Goal: Information Seeking & Learning: Check status

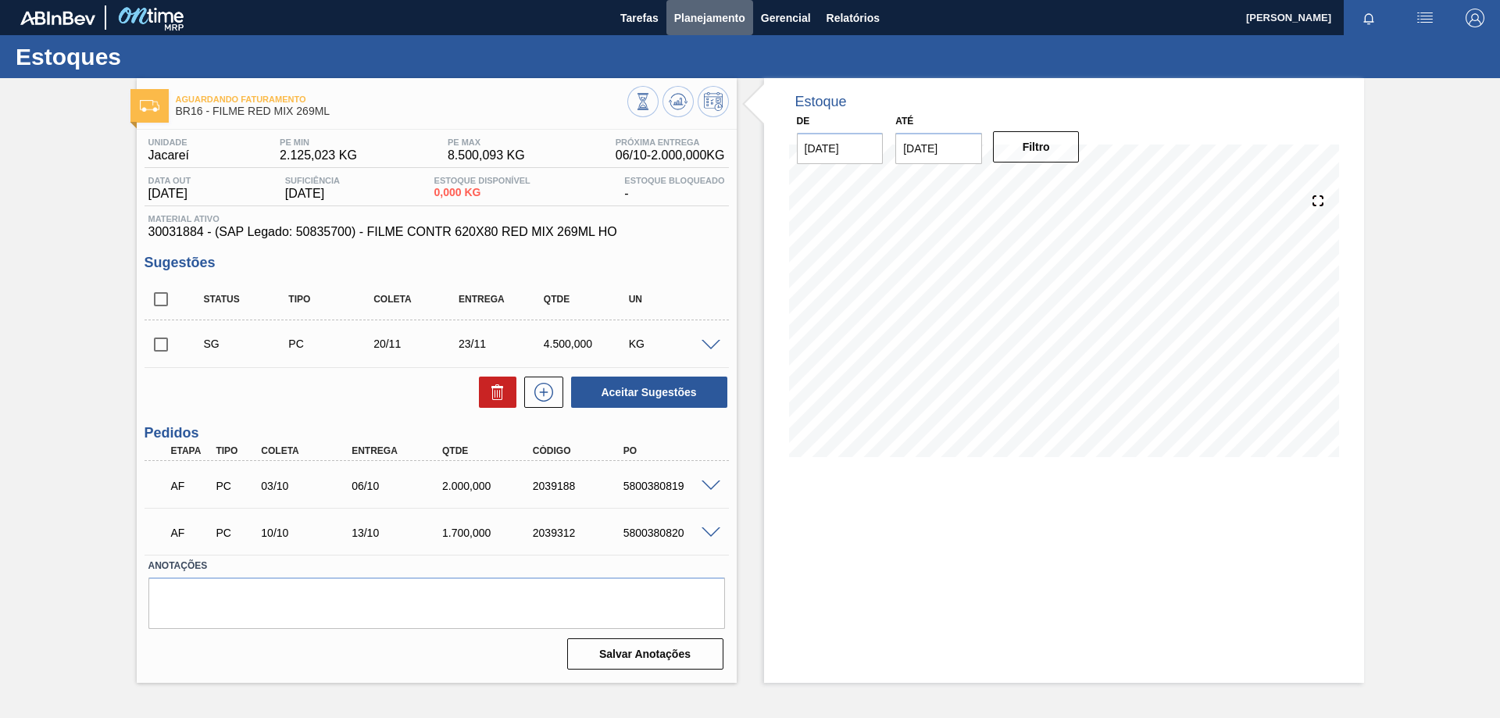
click at [692, 21] on span "Planejamento" at bounding box center [709, 18] width 71 height 19
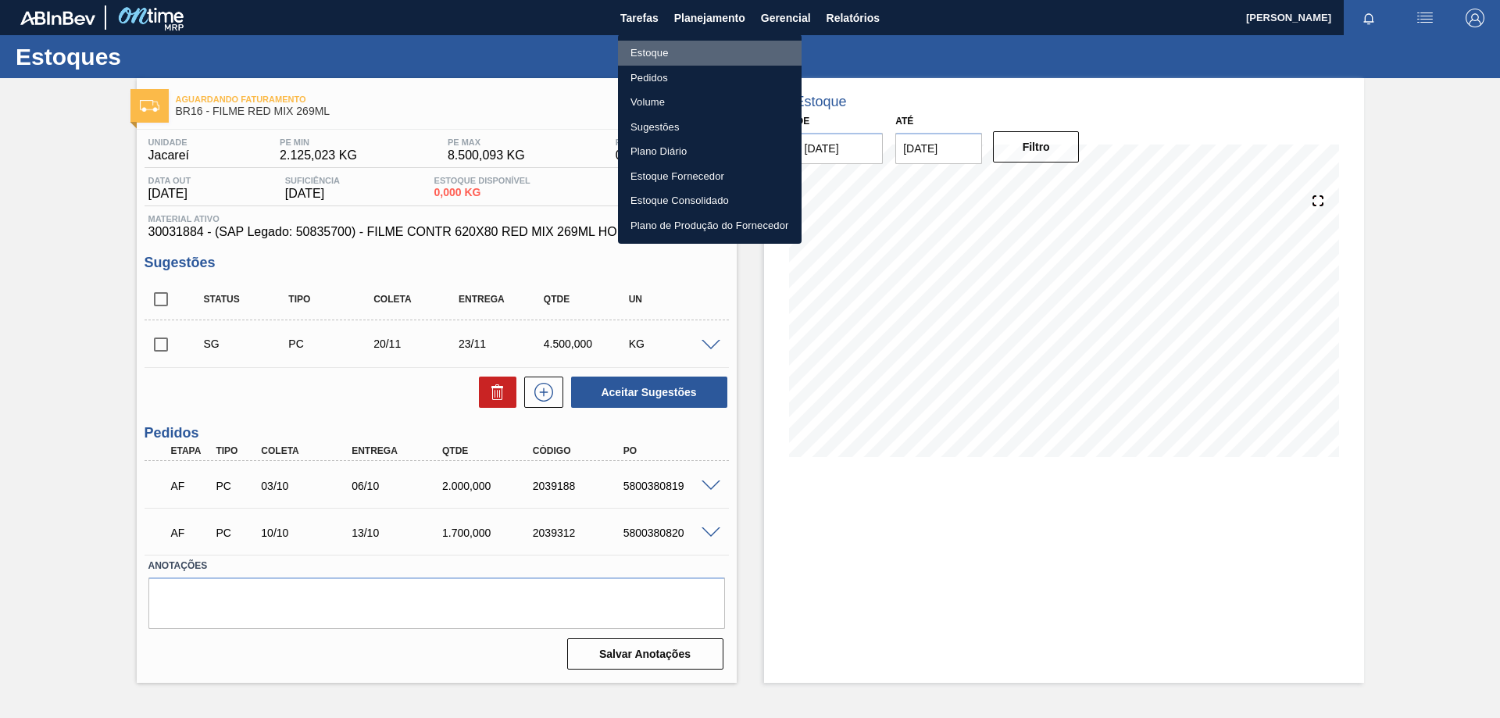
click at [660, 55] on li "Estoque" at bounding box center [710, 53] width 184 height 25
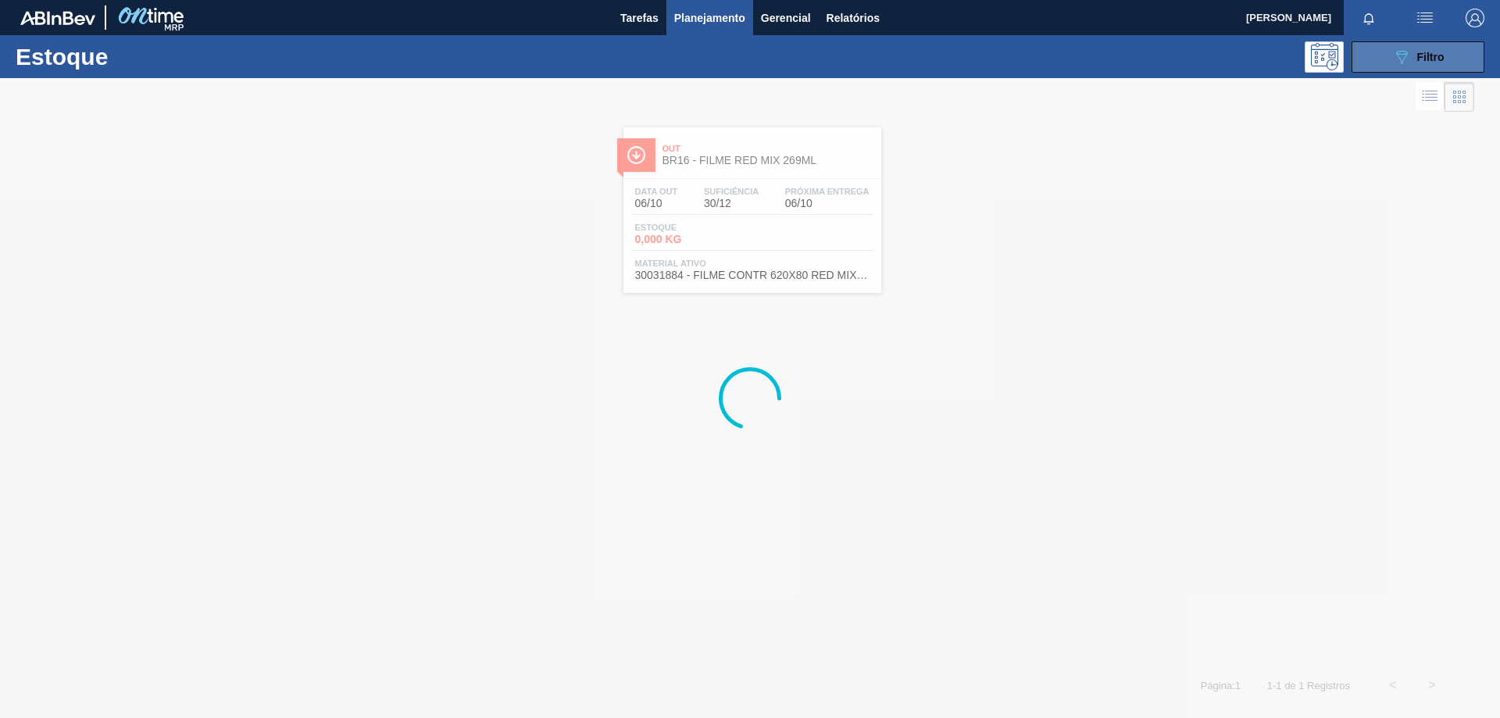
click at [1382, 52] on button "089F7B8B-B2A5-4AFE-B5C0-19BA573D28AC Filtro" at bounding box center [1418, 56] width 133 height 31
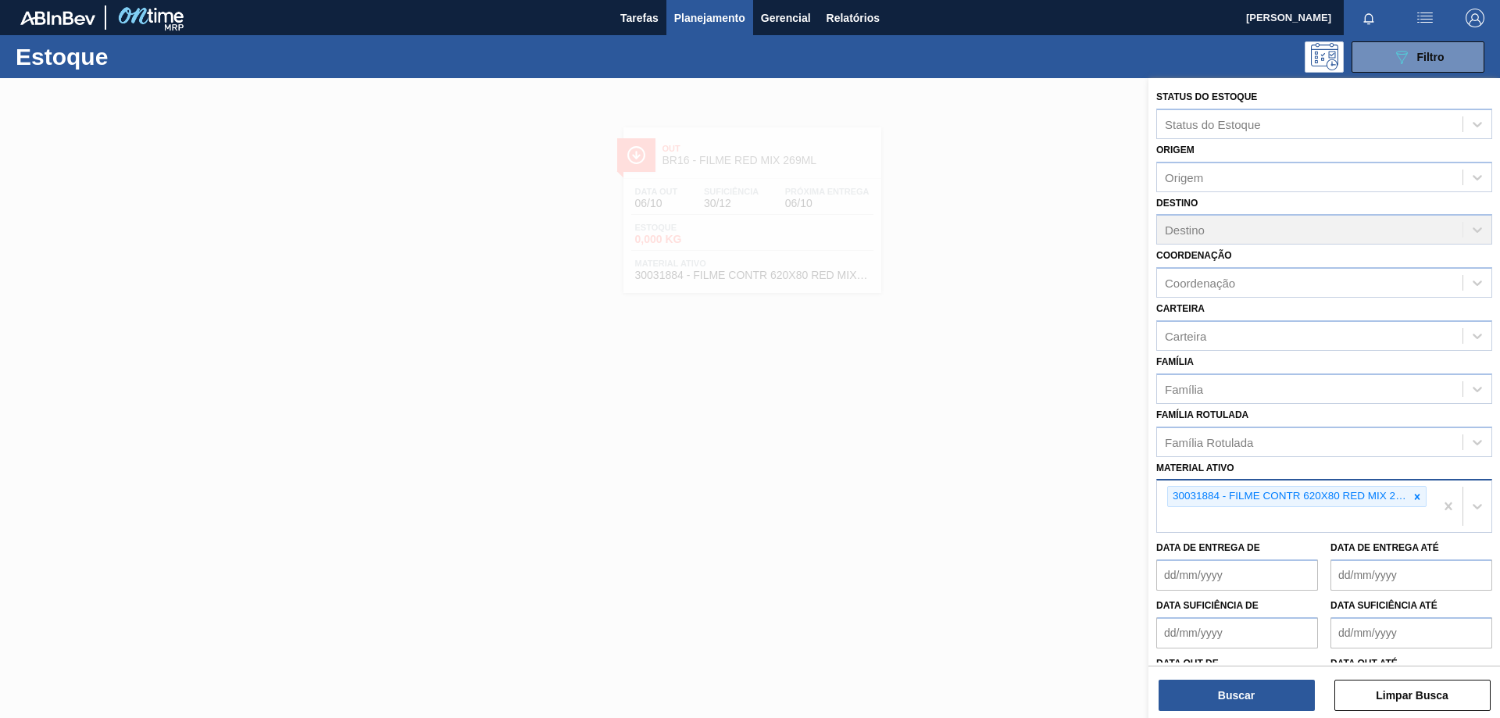
click at [1412, 497] on icon at bounding box center [1417, 497] width 11 height 11
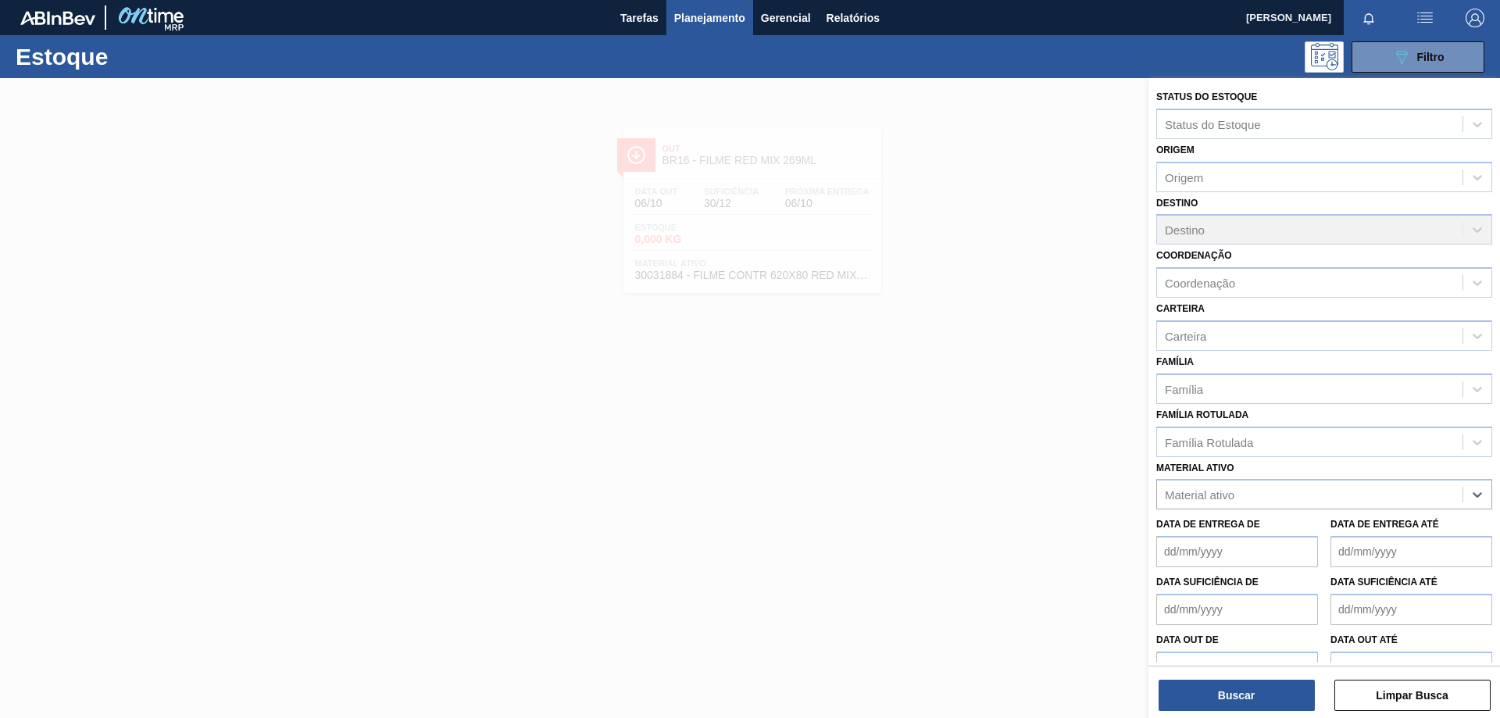
paste ativo "30017830"
type ativo "30017830"
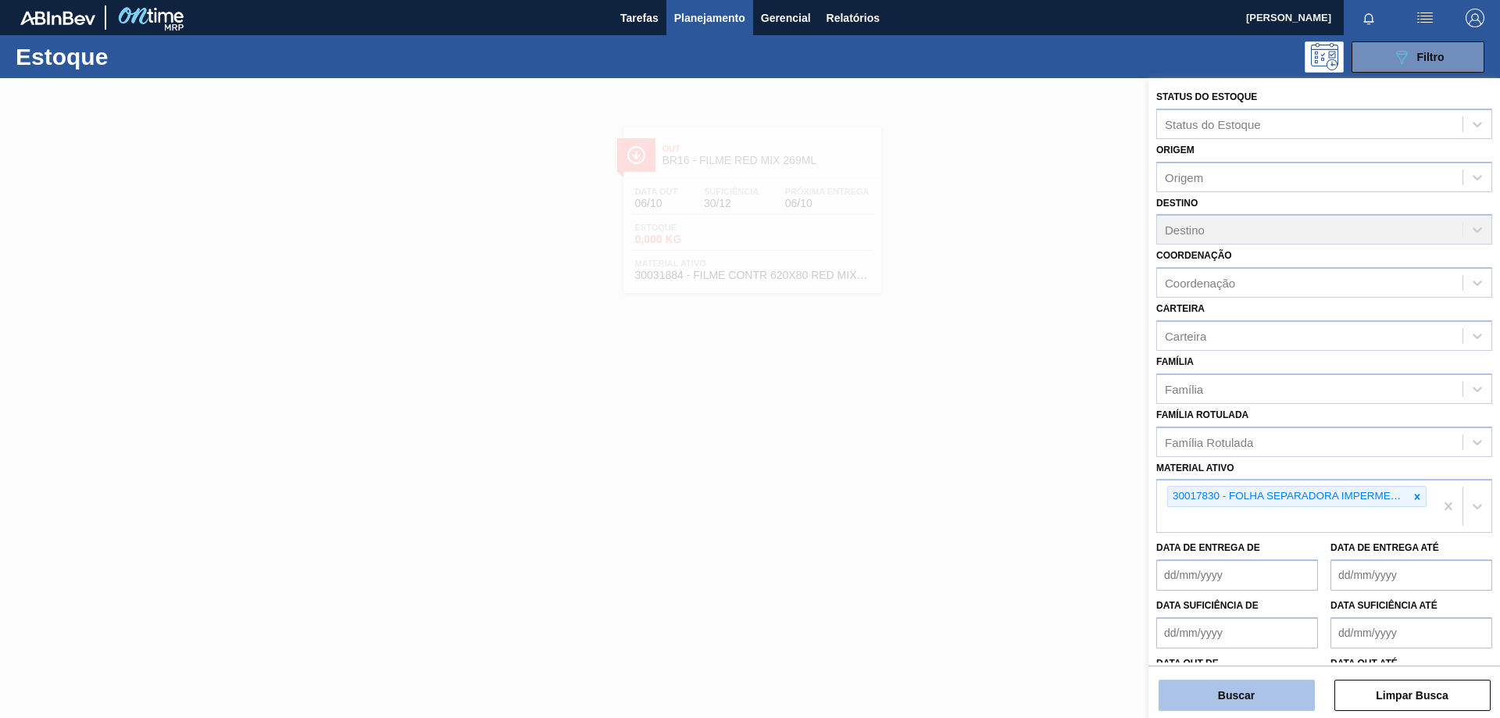
click at [1259, 700] on button "Buscar" at bounding box center [1237, 695] width 156 height 31
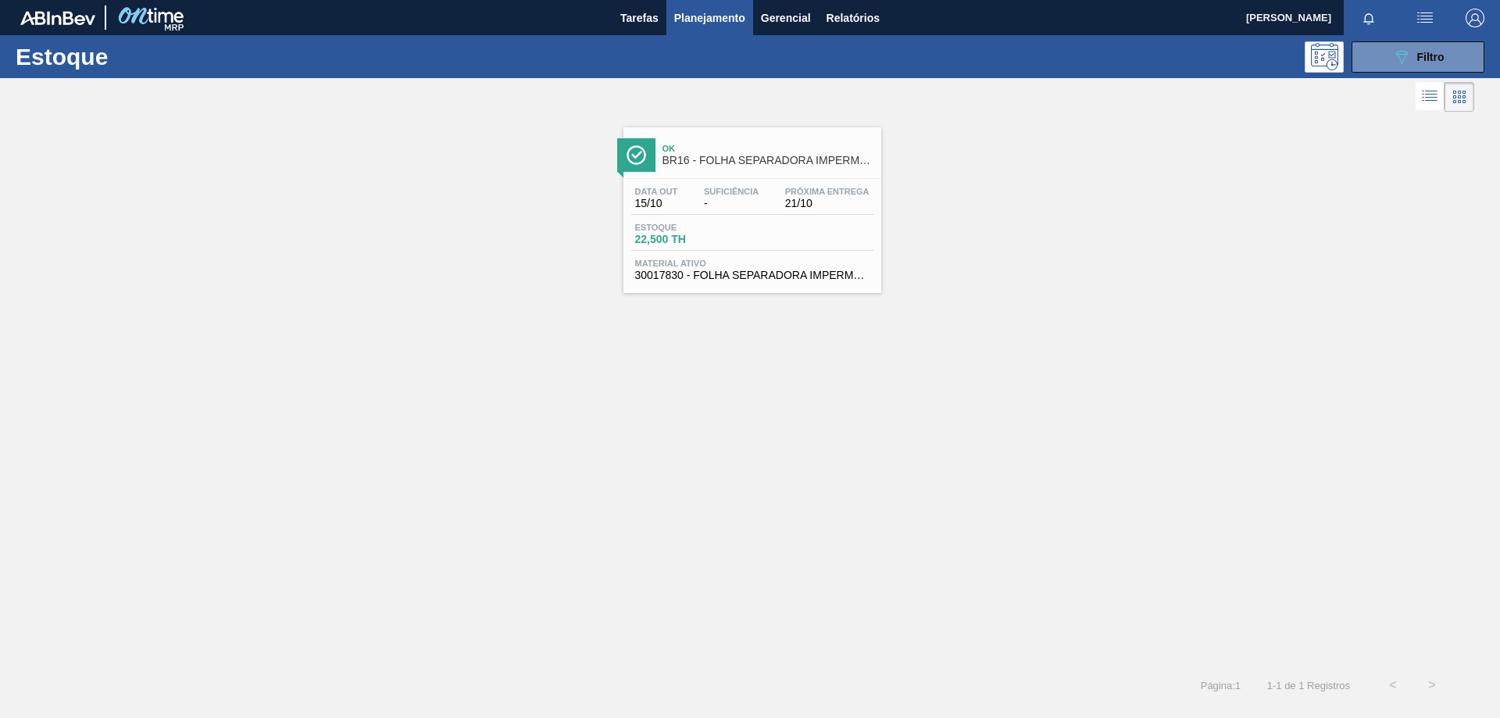
click at [861, 242] on div "Estoque 22,500 TH" at bounding box center [752, 237] width 242 height 28
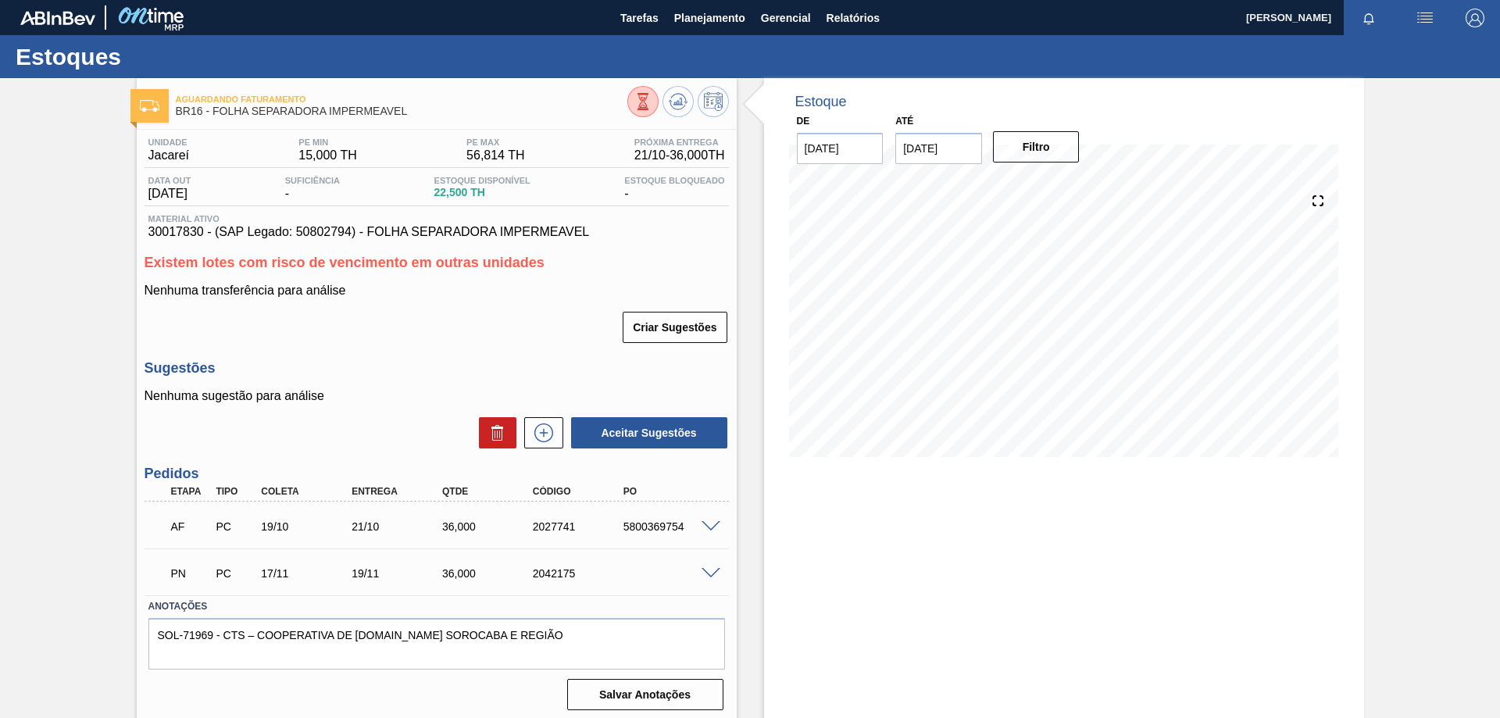
scroll to position [5, 0]
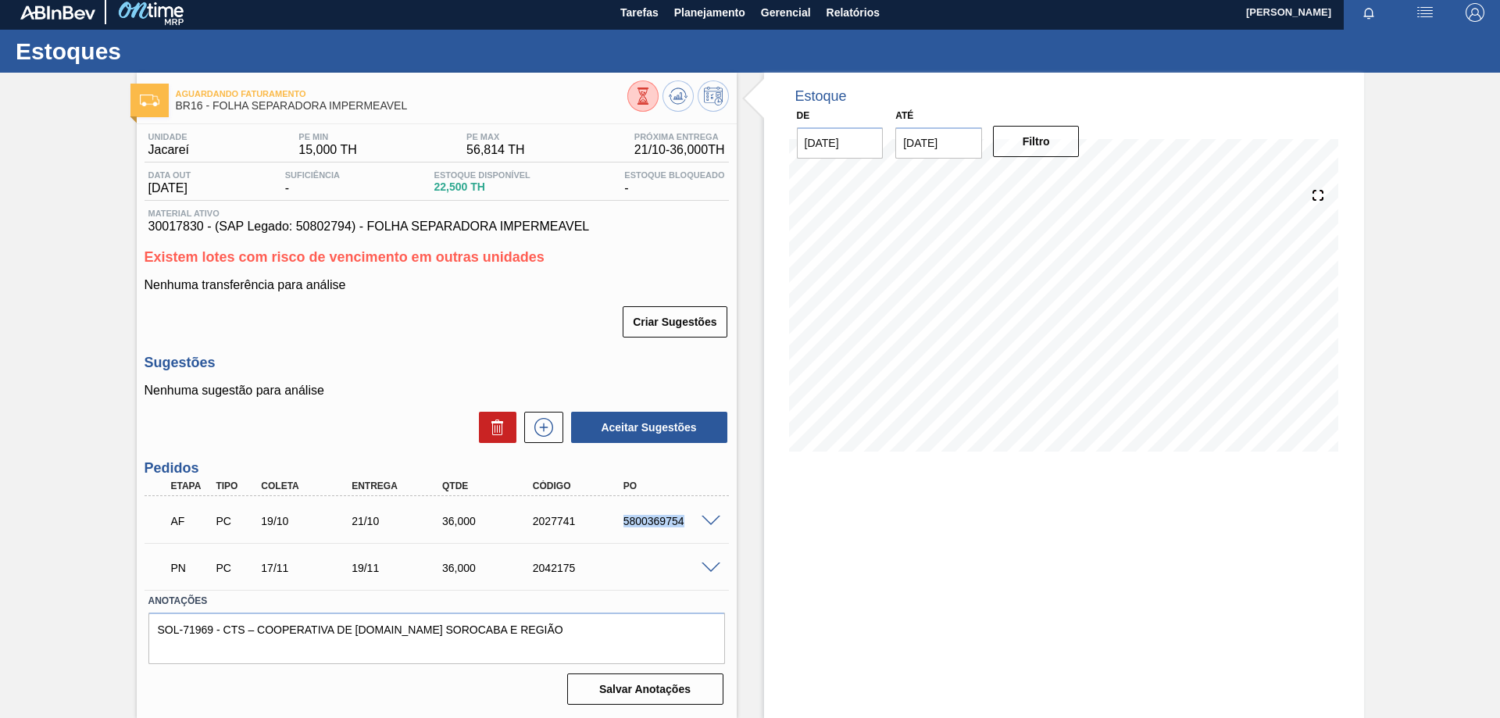
drag, startPoint x: 623, startPoint y: 523, endPoint x: 685, endPoint y: 513, distance: 62.4
click at [685, 513] on div "AF PC 19/10 21/10 36,000 2027741 5800369754" at bounding box center [432, 519] width 543 height 31
copy div "5800369754"
click at [1420, 13] on img "button" at bounding box center [1425, 12] width 19 height 19
click at [1108, 62] on div at bounding box center [750, 359] width 1500 height 718
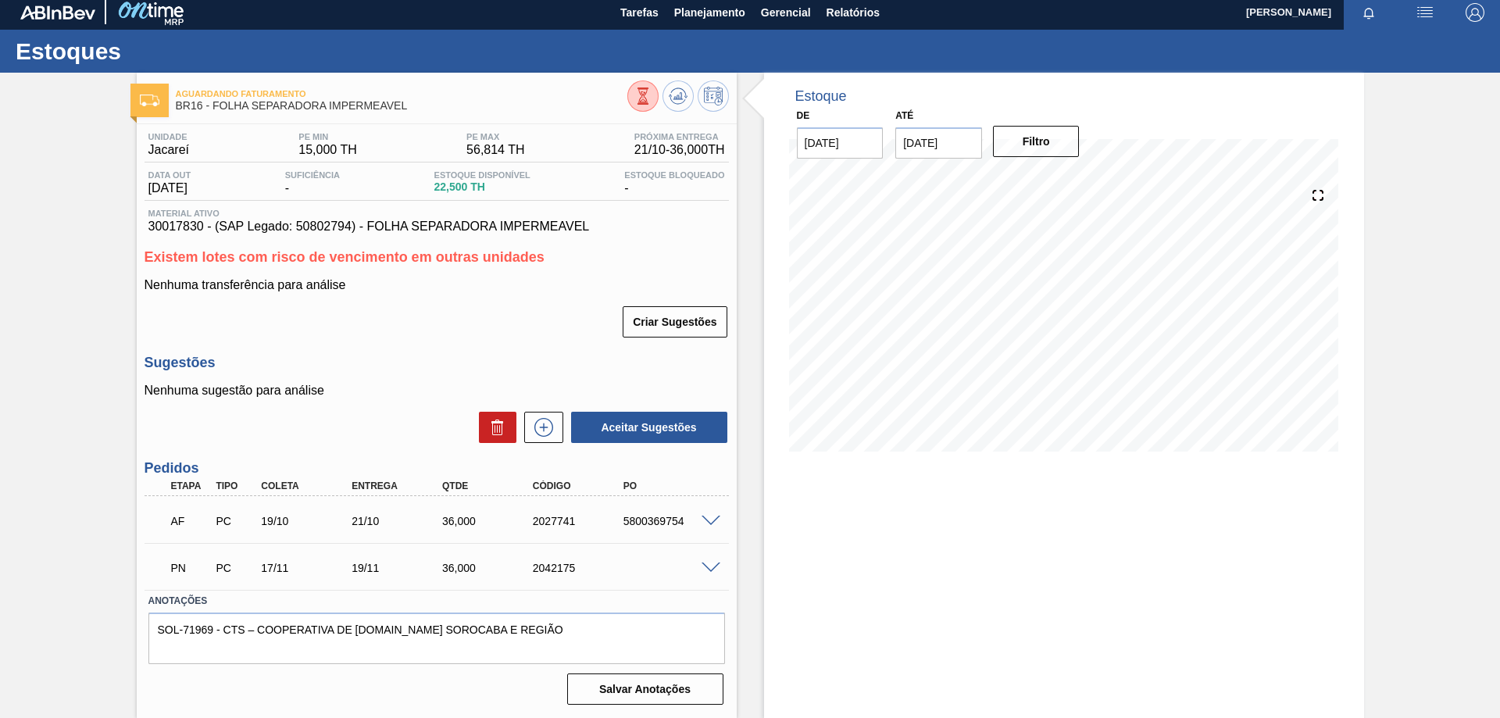
scroll to position [0, 0]
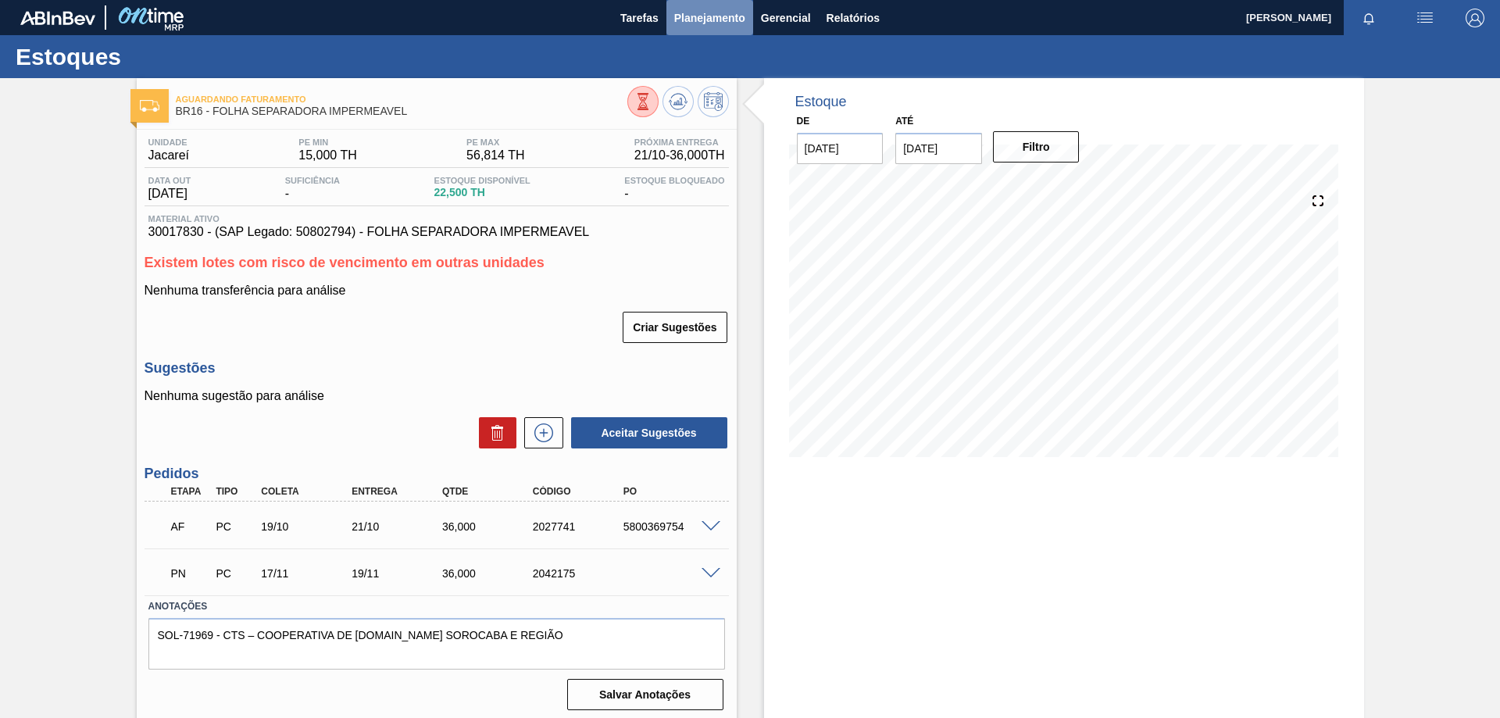
click at [720, 16] on span "Planejamento" at bounding box center [709, 18] width 71 height 19
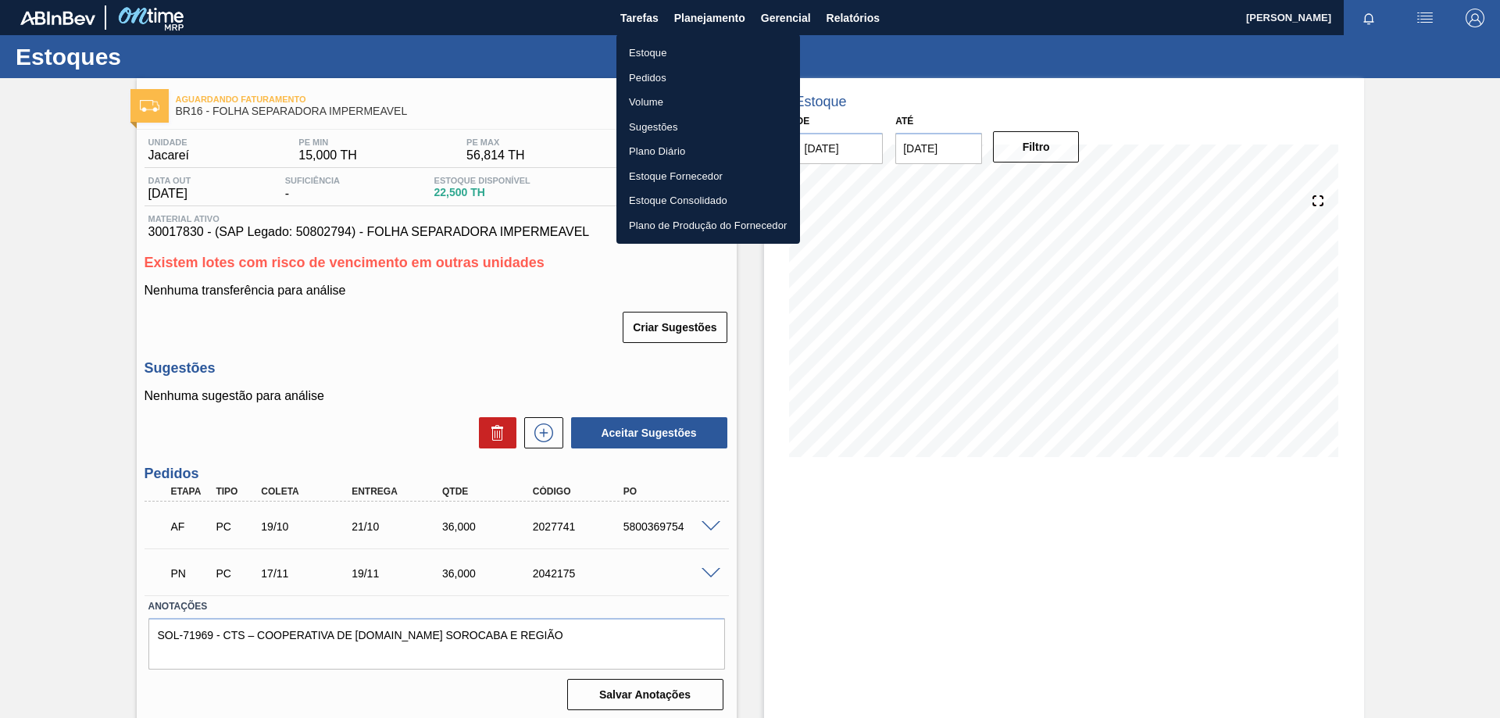
click at [666, 48] on li "Estoque" at bounding box center [709, 53] width 184 height 25
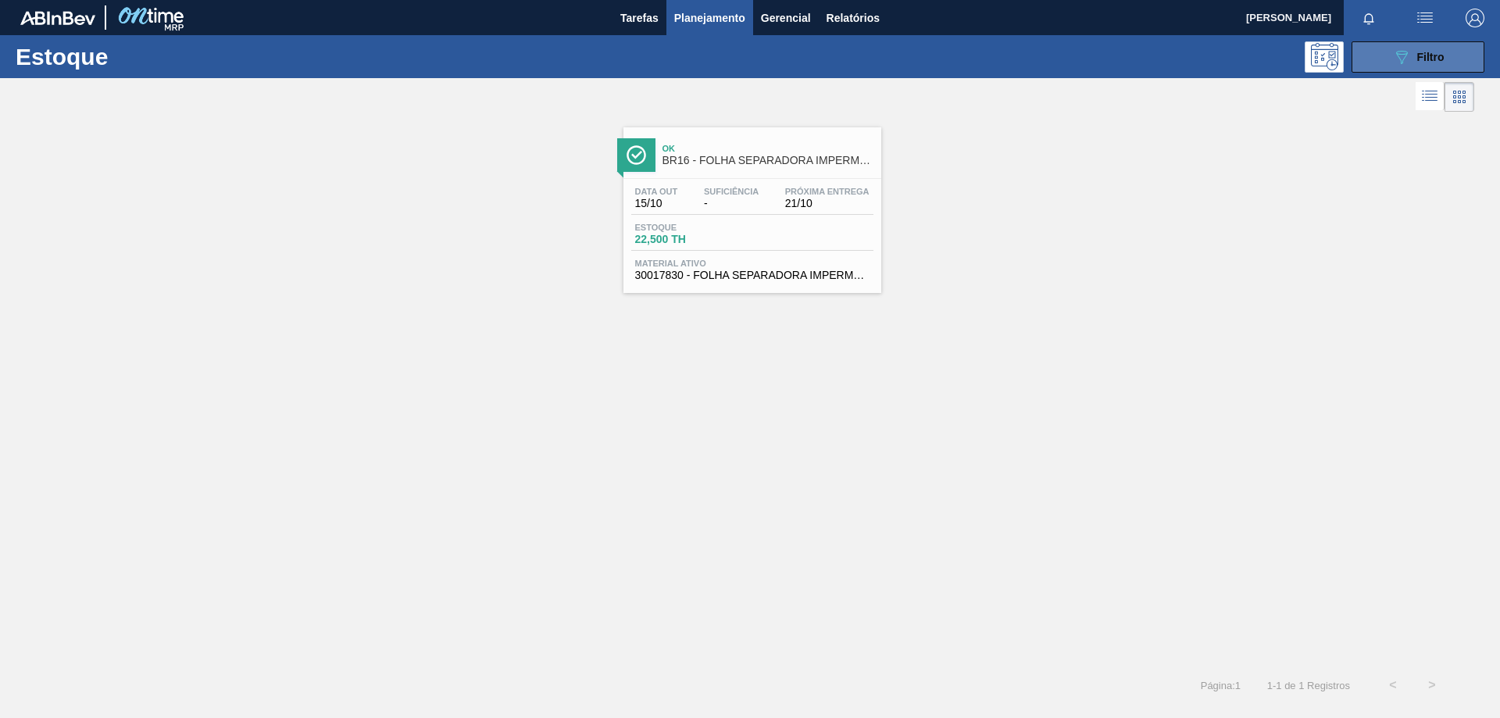
click at [1428, 46] on button "089F7B8B-B2A5-4AFE-B5C0-19BA573D28AC Filtro" at bounding box center [1418, 56] width 133 height 31
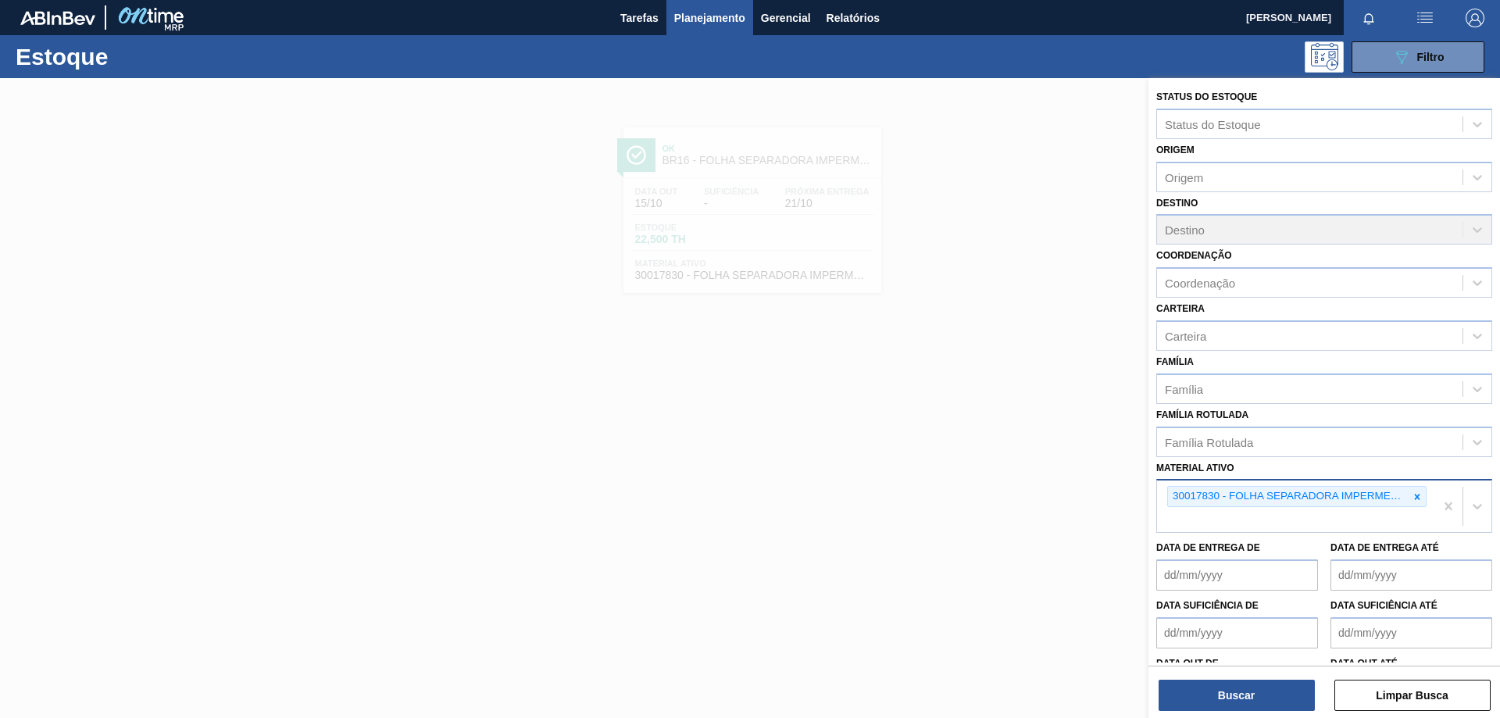
click at [1412, 499] on icon at bounding box center [1417, 497] width 11 height 11
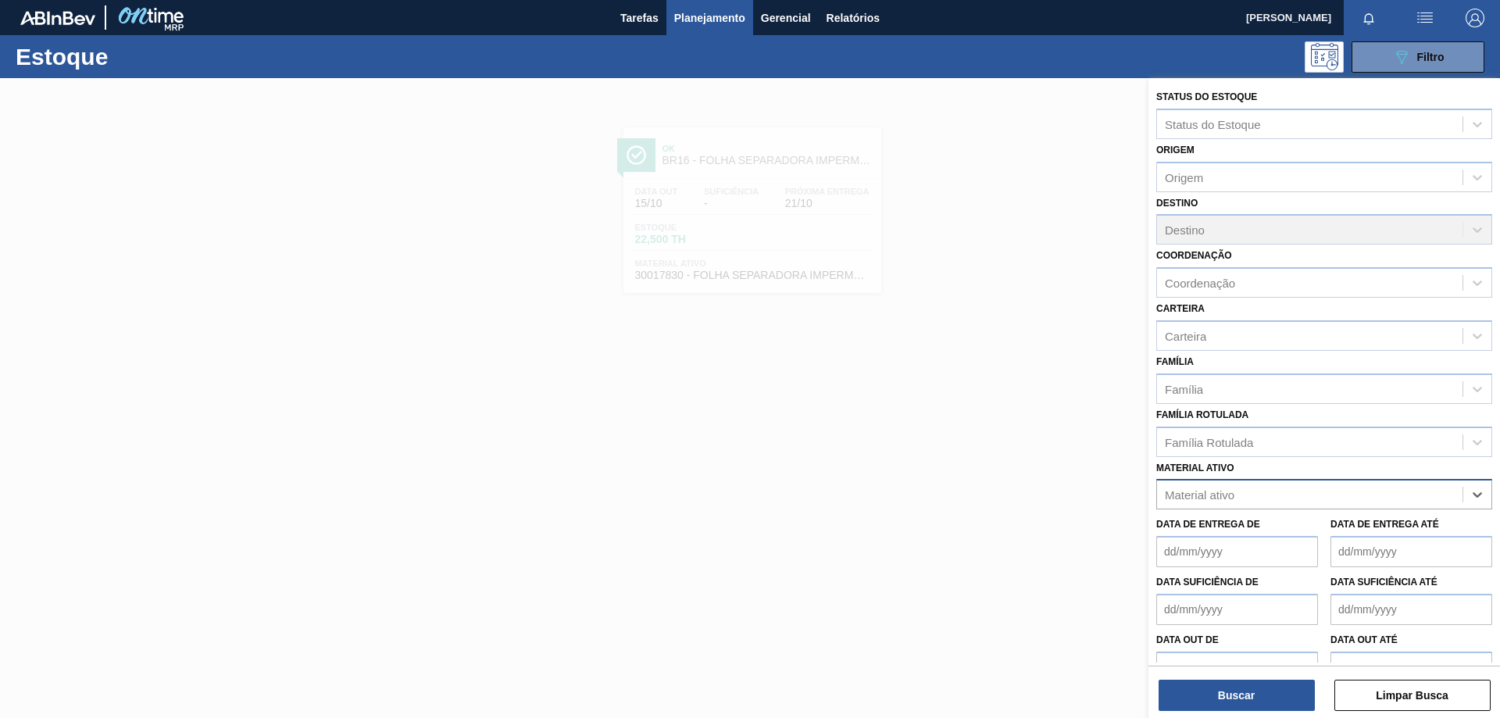
paste ativo "30002293"
type ativo "30002293"
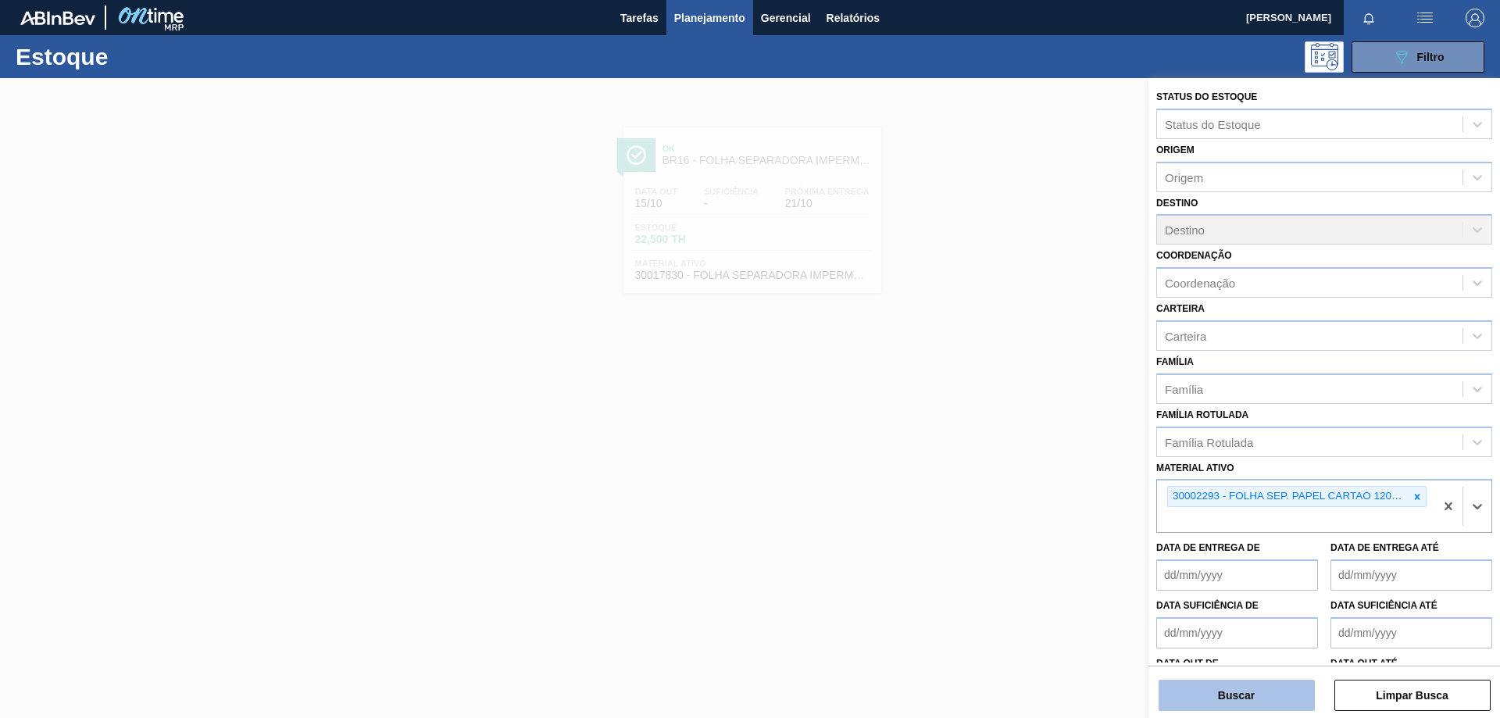
click at [1243, 685] on button "Buscar" at bounding box center [1237, 695] width 156 height 31
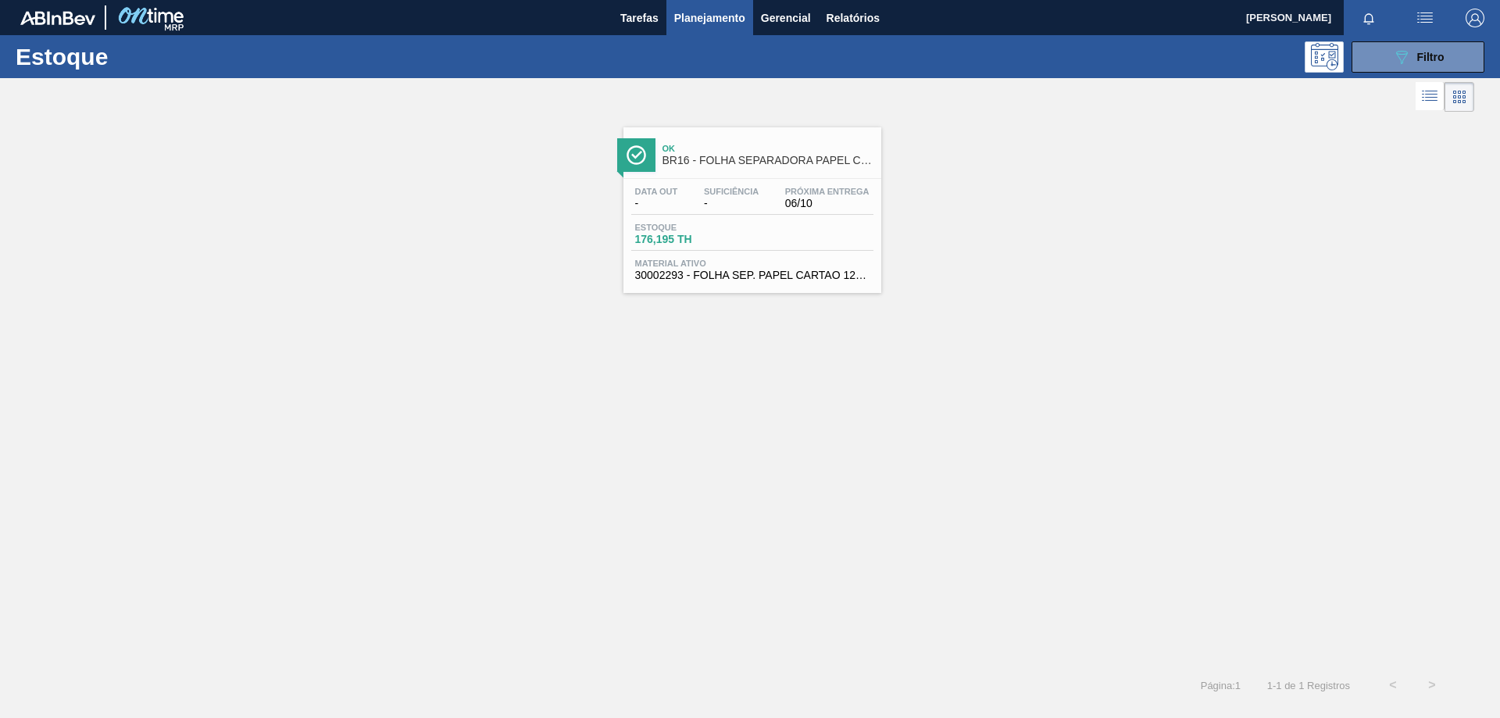
click at [856, 216] on div "Data out - Suficiência - Próxima Entrega 06/10 Estoque 176,195 TH Material ativ…" at bounding box center [753, 232] width 258 height 106
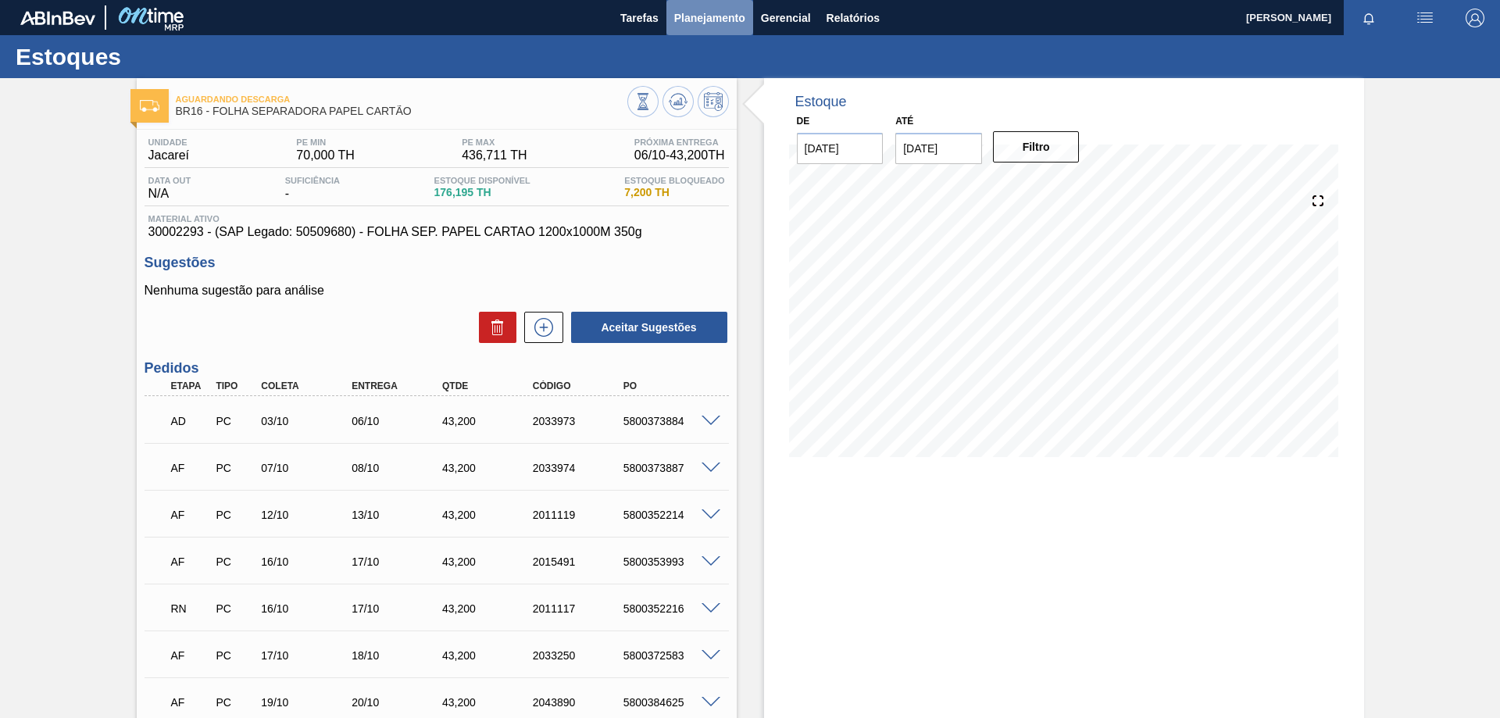
click at [729, 27] on span "Planejamento" at bounding box center [709, 18] width 71 height 19
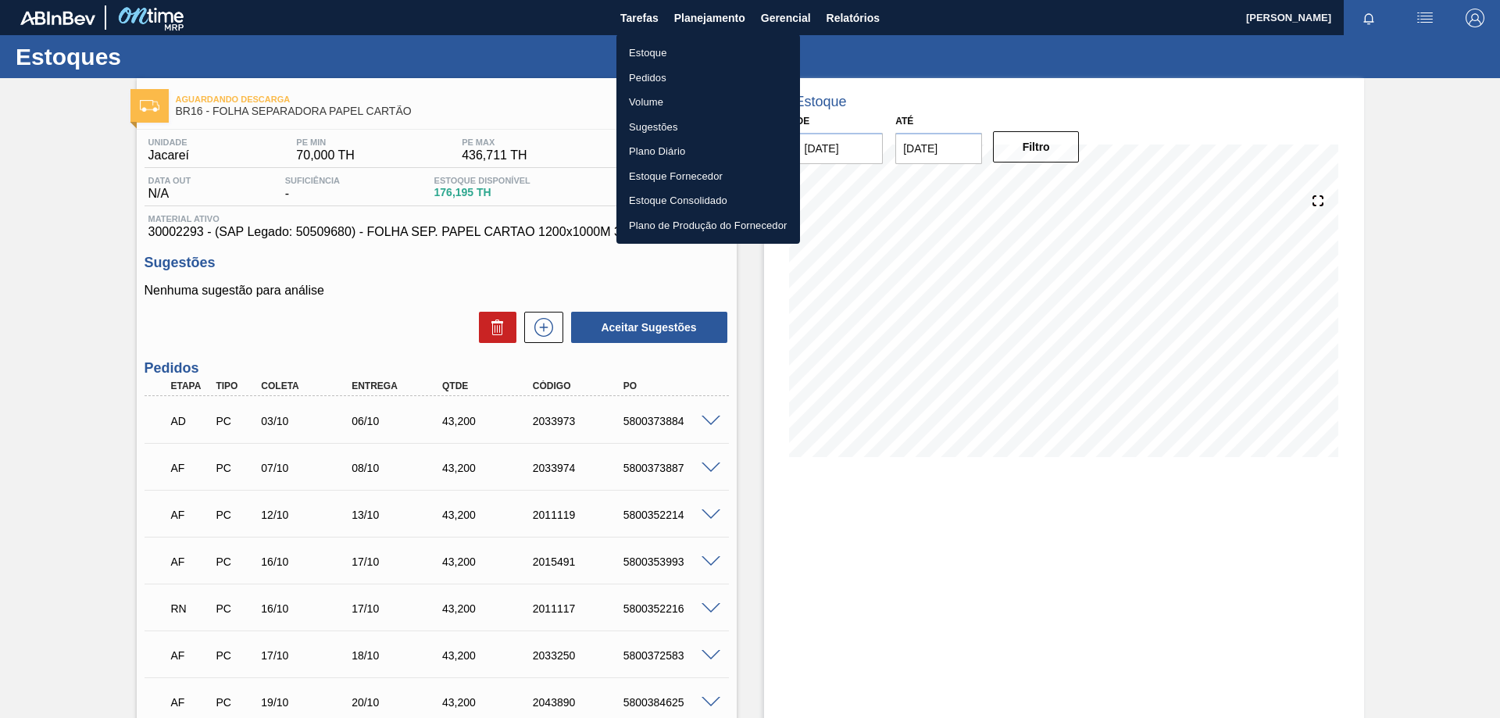
click at [665, 78] on li "Pedidos" at bounding box center [709, 78] width 184 height 25
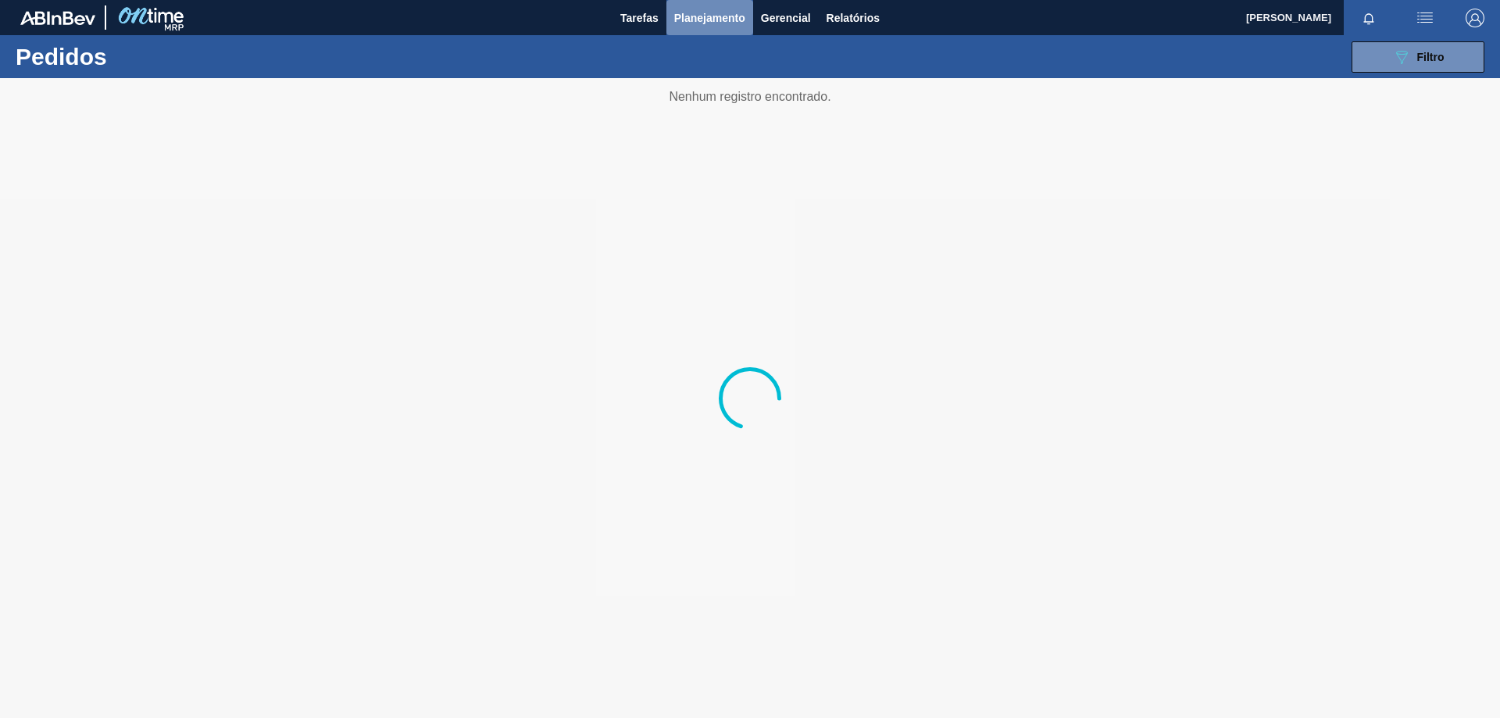
click at [742, 14] on span "Planejamento" at bounding box center [709, 18] width 71 height 19
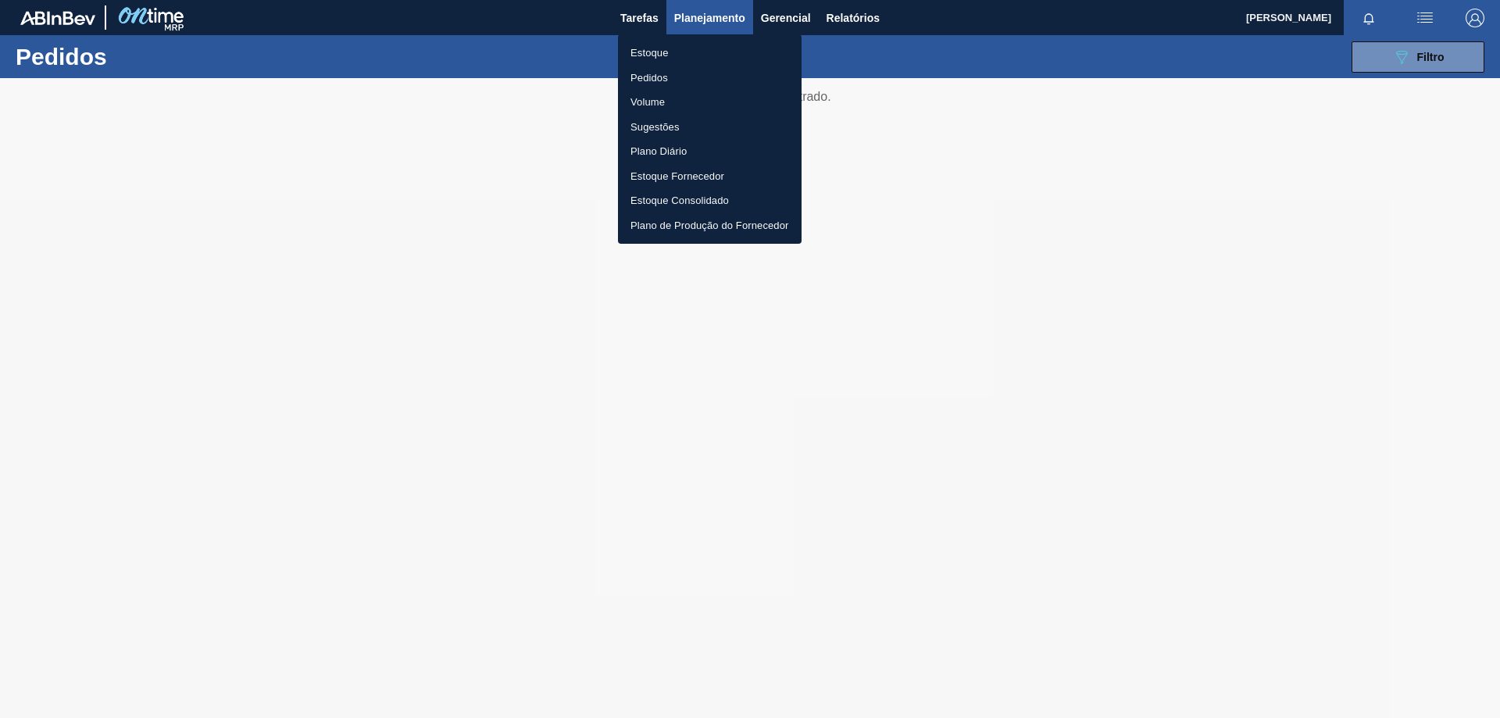
click at [669, 50] on li "Estoque" at bounding box center [710, 53] width 184 height 25
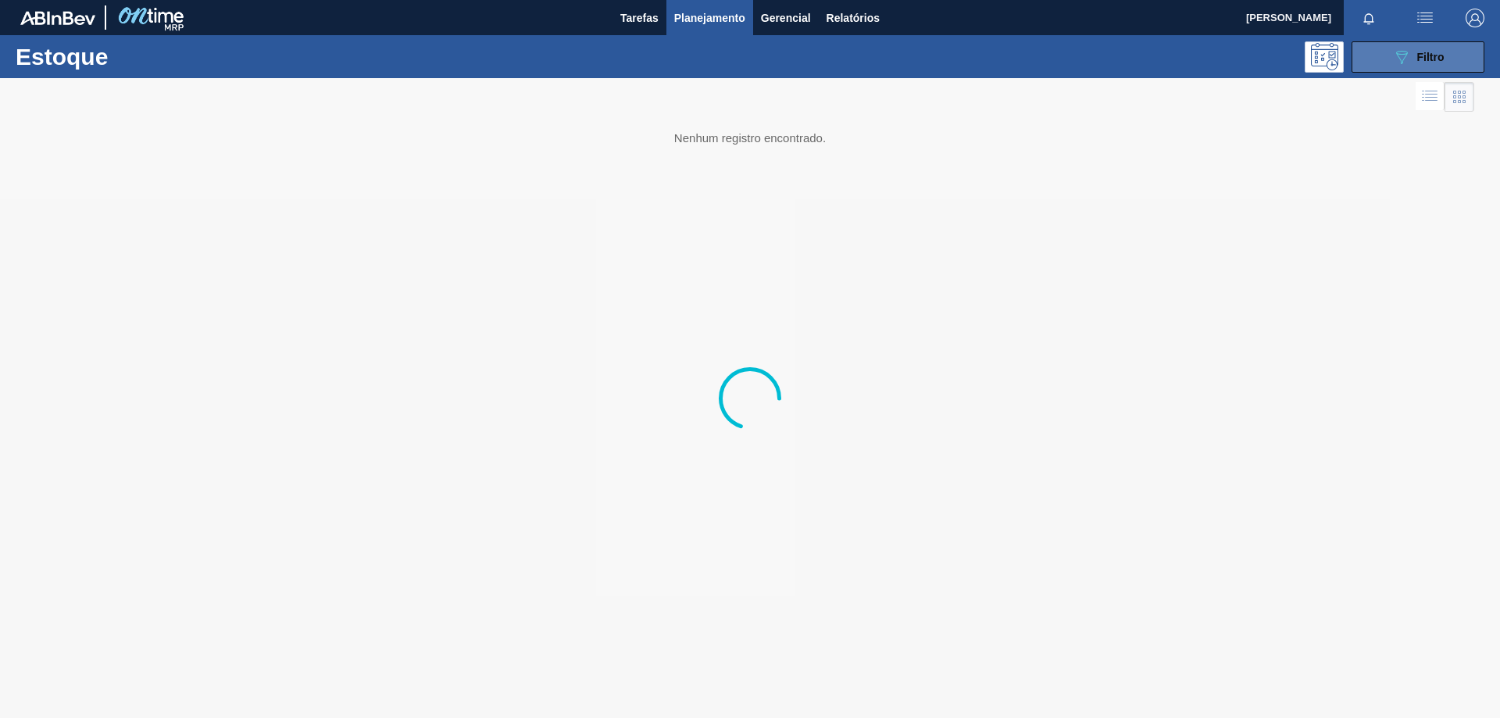
click at [1435, 63] on div "089F7B8B-B2A5-4AFE-B5C0-19BA573D28AC Filtro" at bounding box center [1418, 57] width 52 height 19
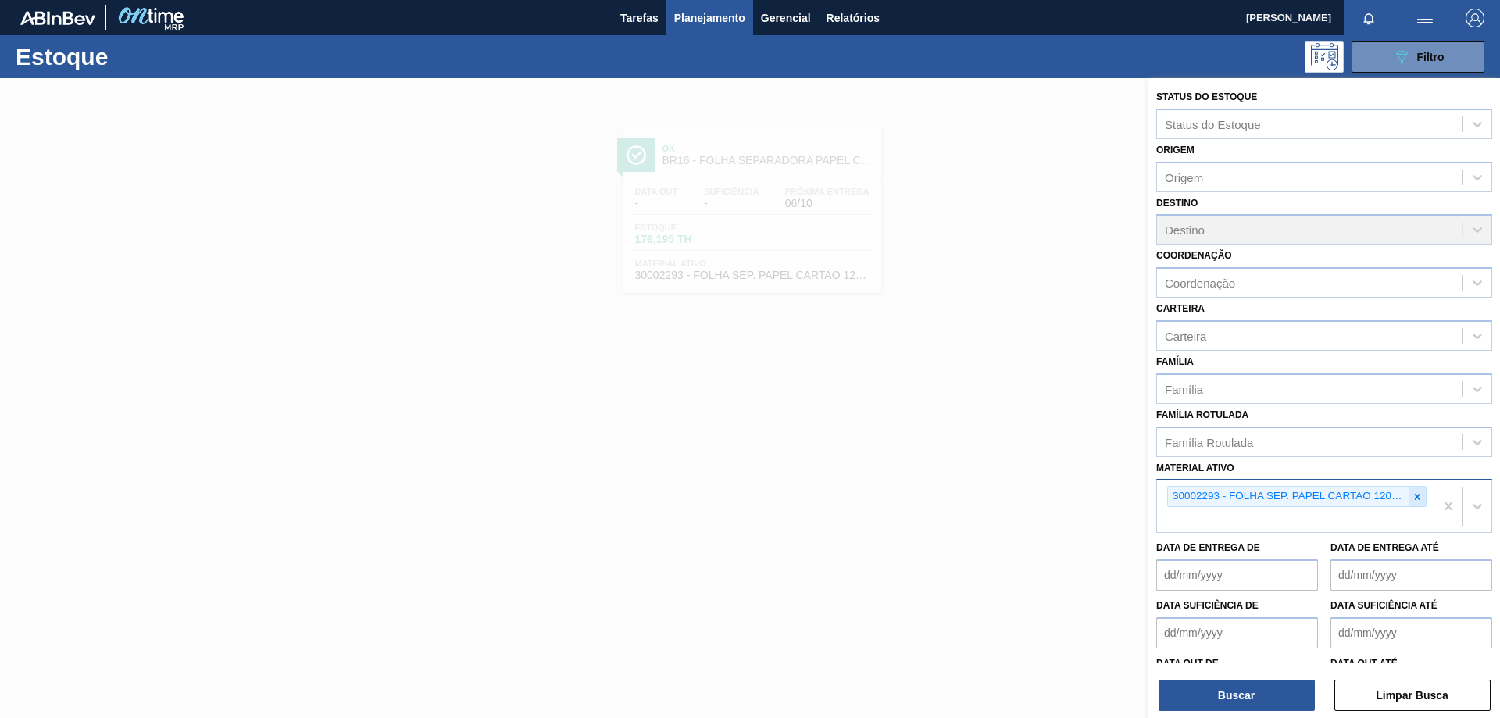
click at [1412, 493] on icon at bounding box center [1417, 497] width 11 height 11
click at [1410, 493] on div "30002293 - FOLHA SEP. PAPEL CARTAO 1200x1000M 350g" at bounding box center [1295, 507] width 277 height 52
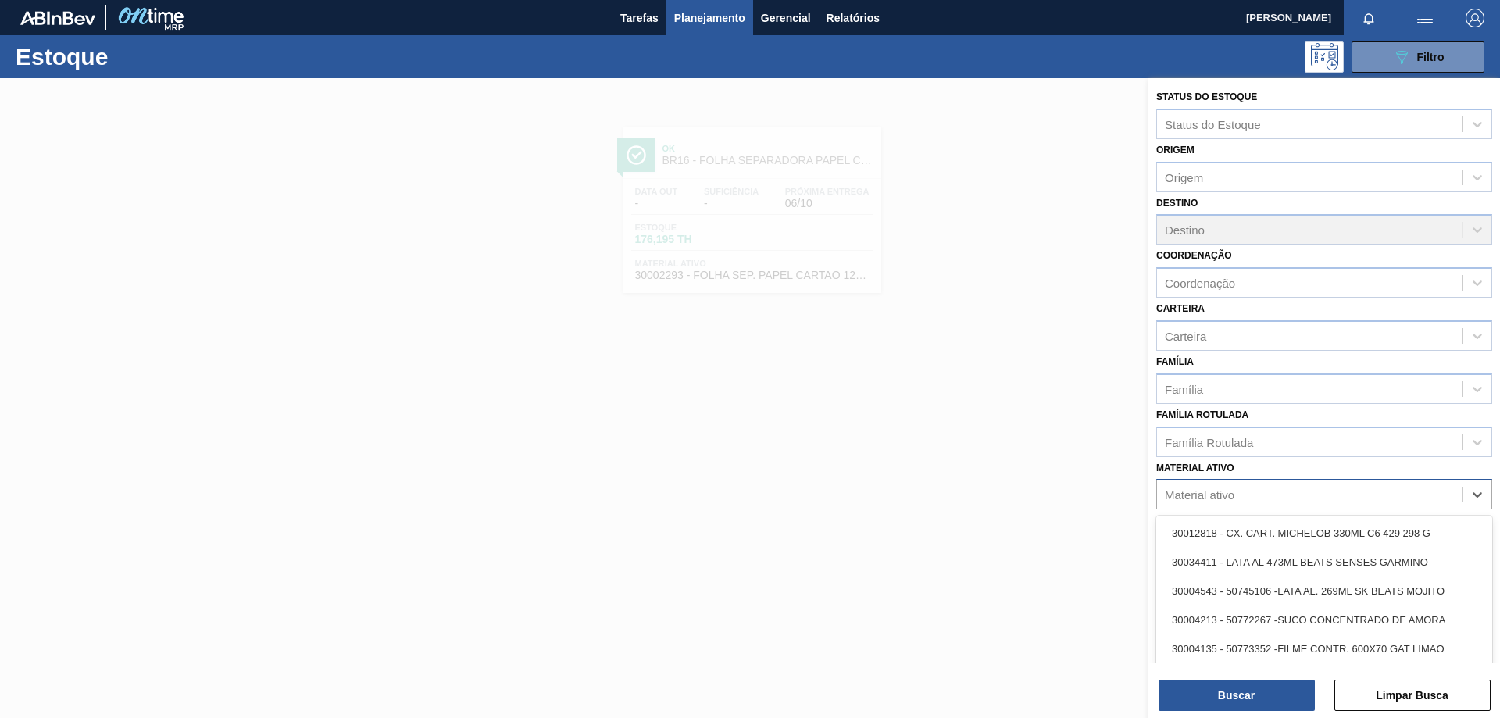
paste ativo "30007407"
type ativo "30007407"
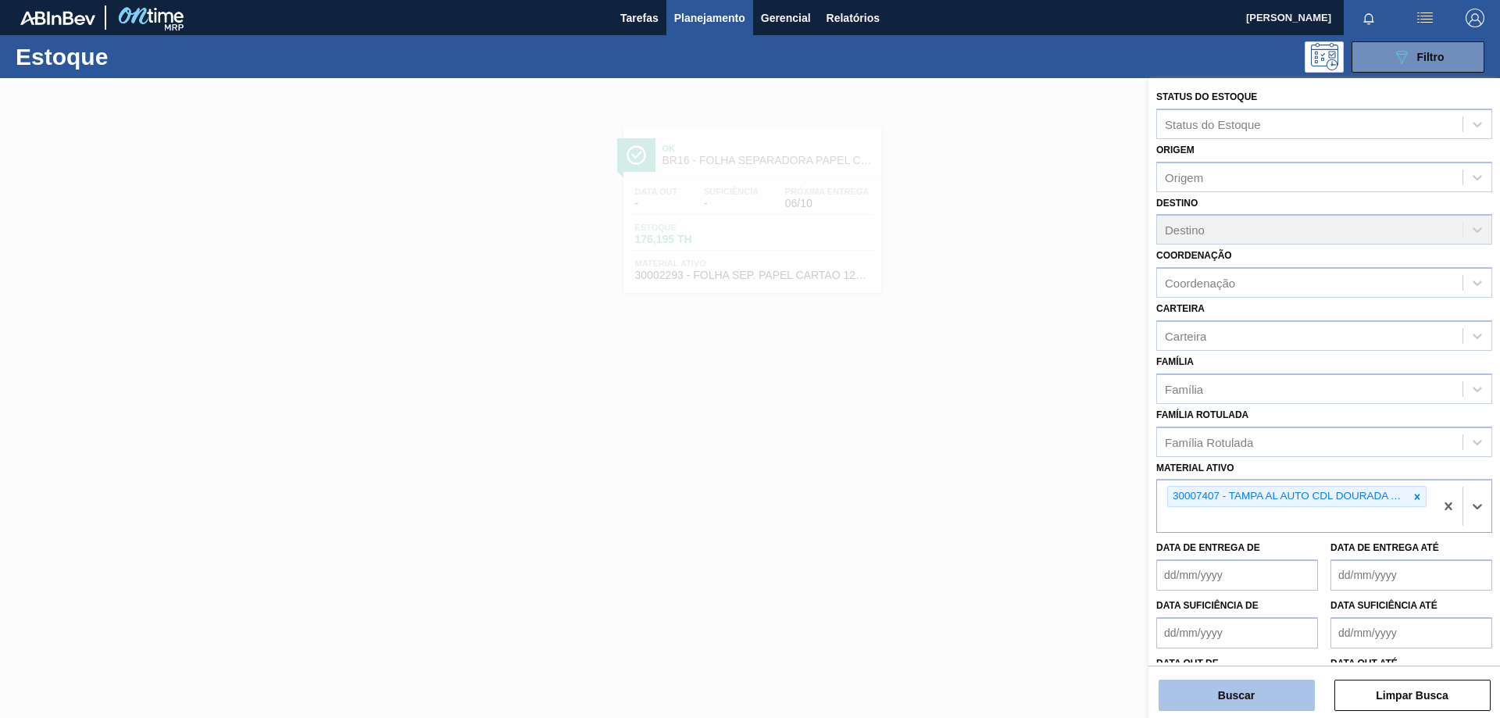
click at [1261, 699] on button "Buscar" at bounding box center [1237, 695] width 156 height 31
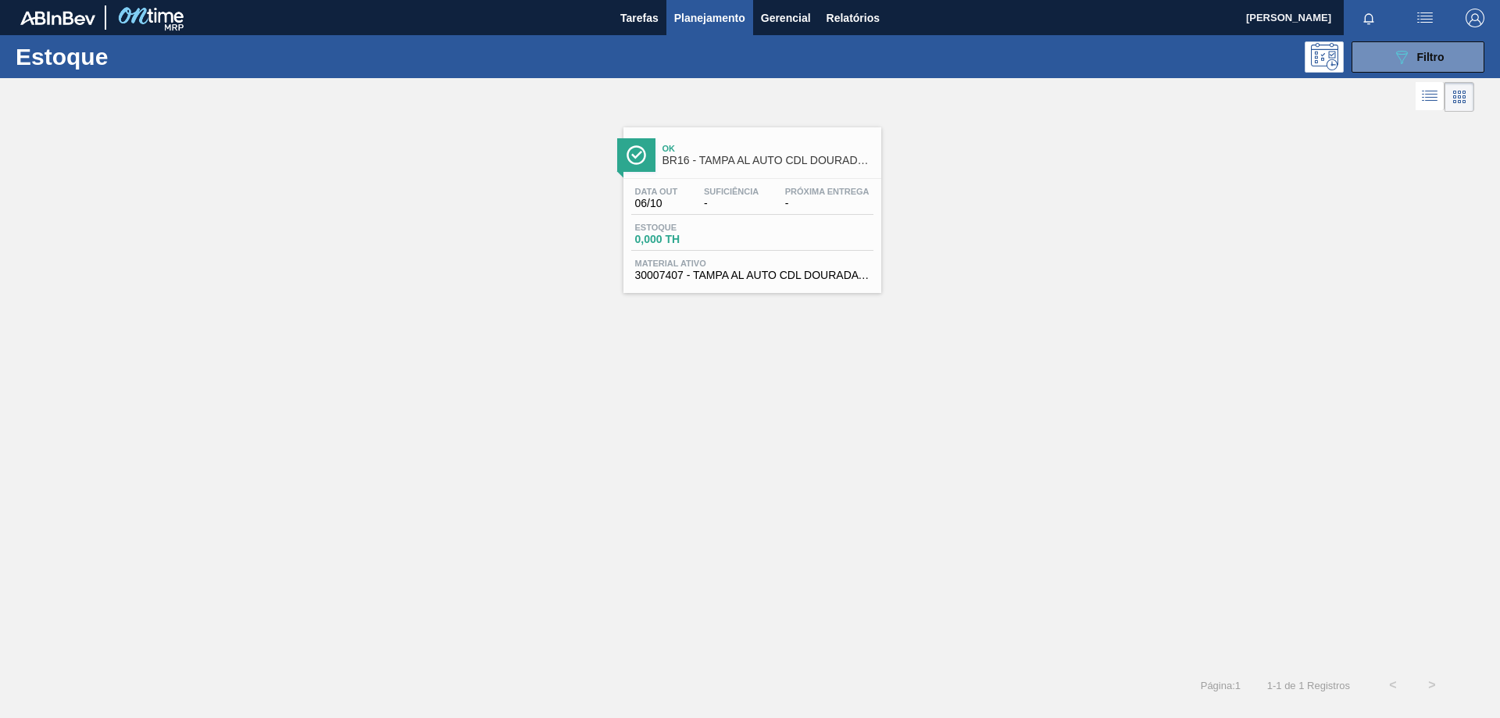
click at [863, 244] on div "Estoque 0,000 TH" at bounding box center [752, 237] width 242 height 28
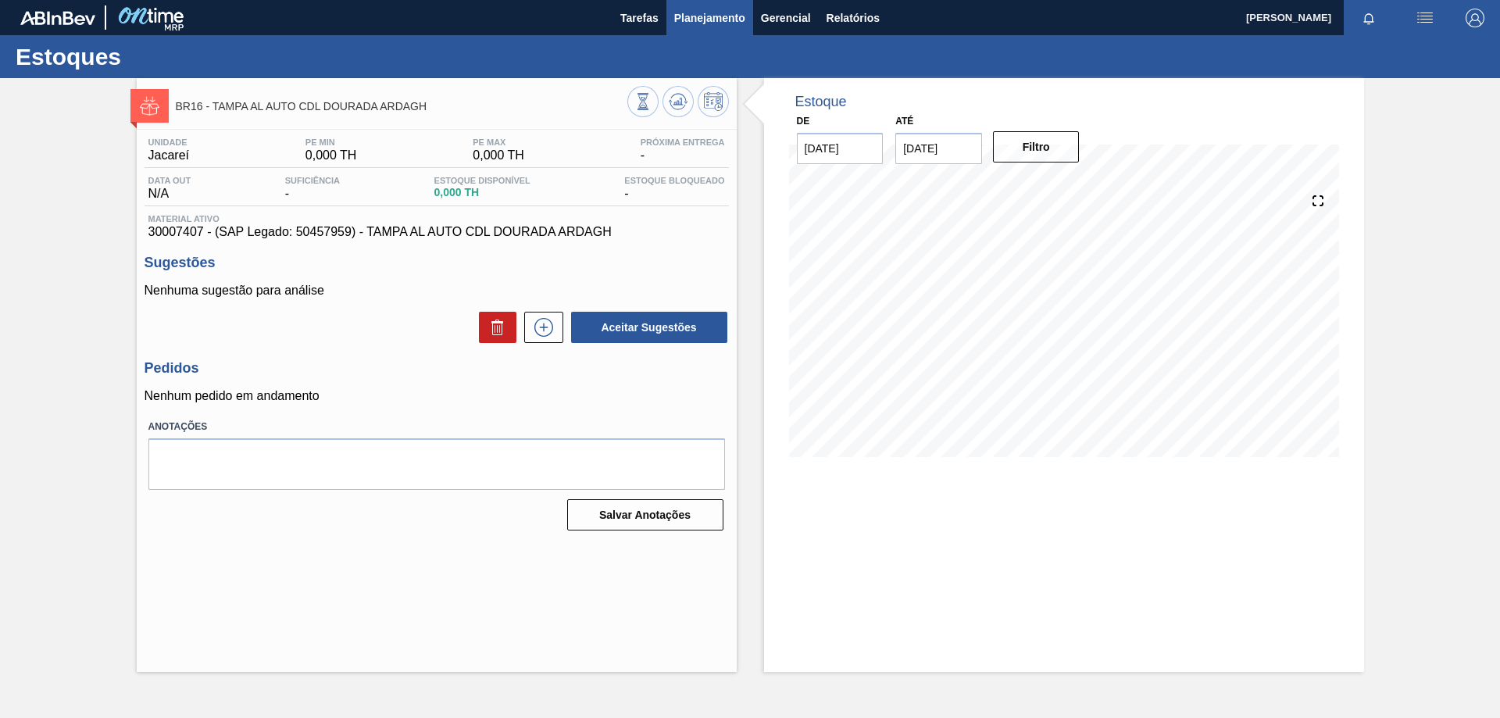
click at [735, 25] on span "Planejamento" at bounding box center [709, 18] width 71 height 19
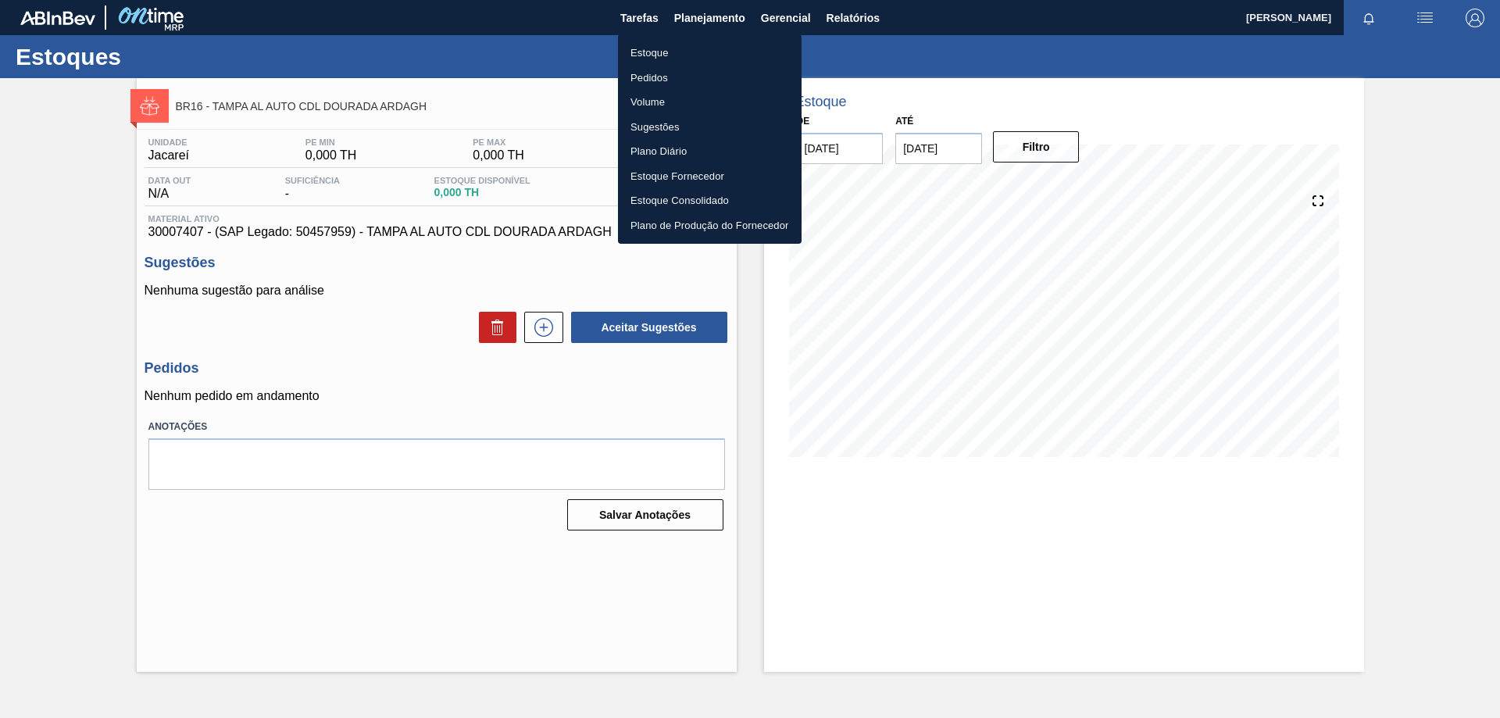
click at [657, 52] on li "Estoque" at bounding box center [710, 53] width 184 height 25
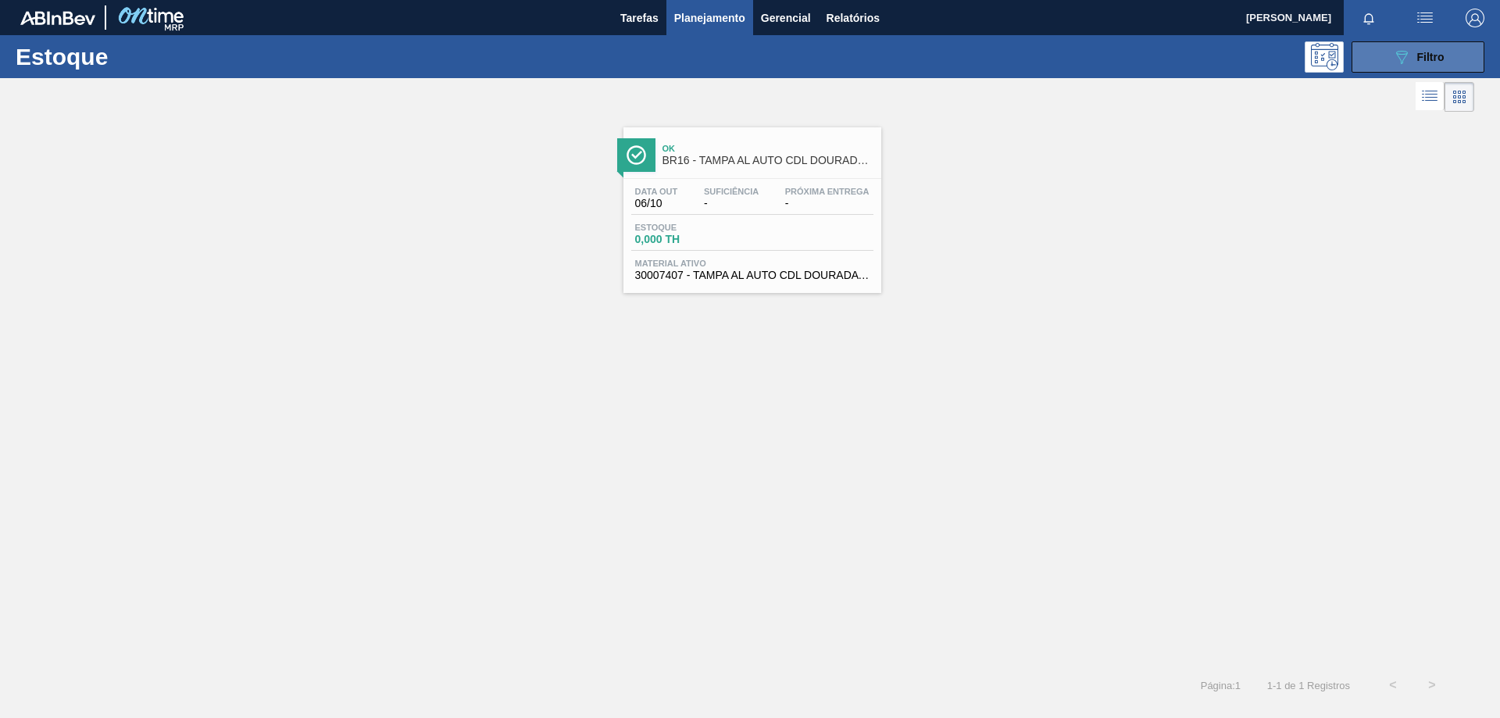
click at [1385, 66] on button "089F7B8B-B2A5-4AFE-B5C0-19BA573D28AC Filtro" at bounding box center [1418, 56] width 133 height 31
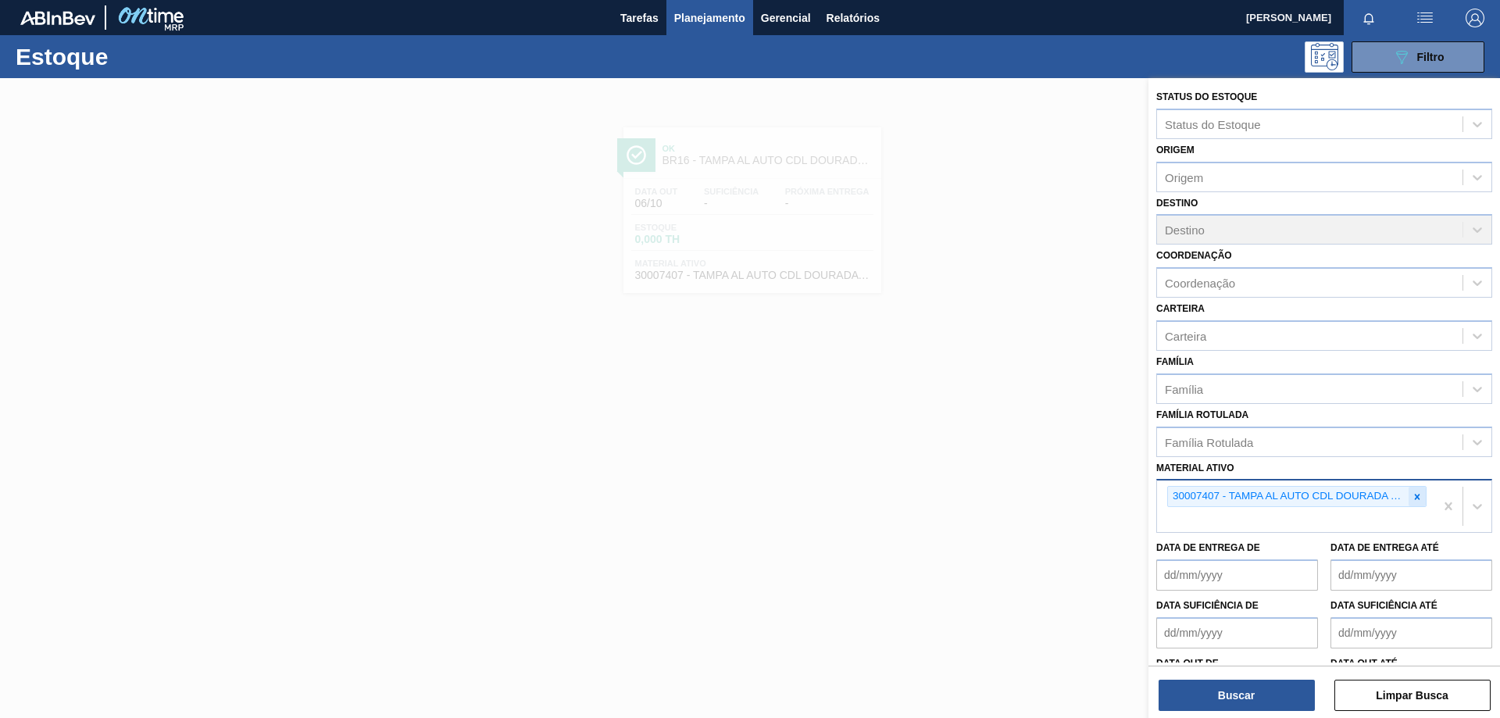
click at [1415, 496] on icon at bounding box center [1417, 496] width 5 height 5
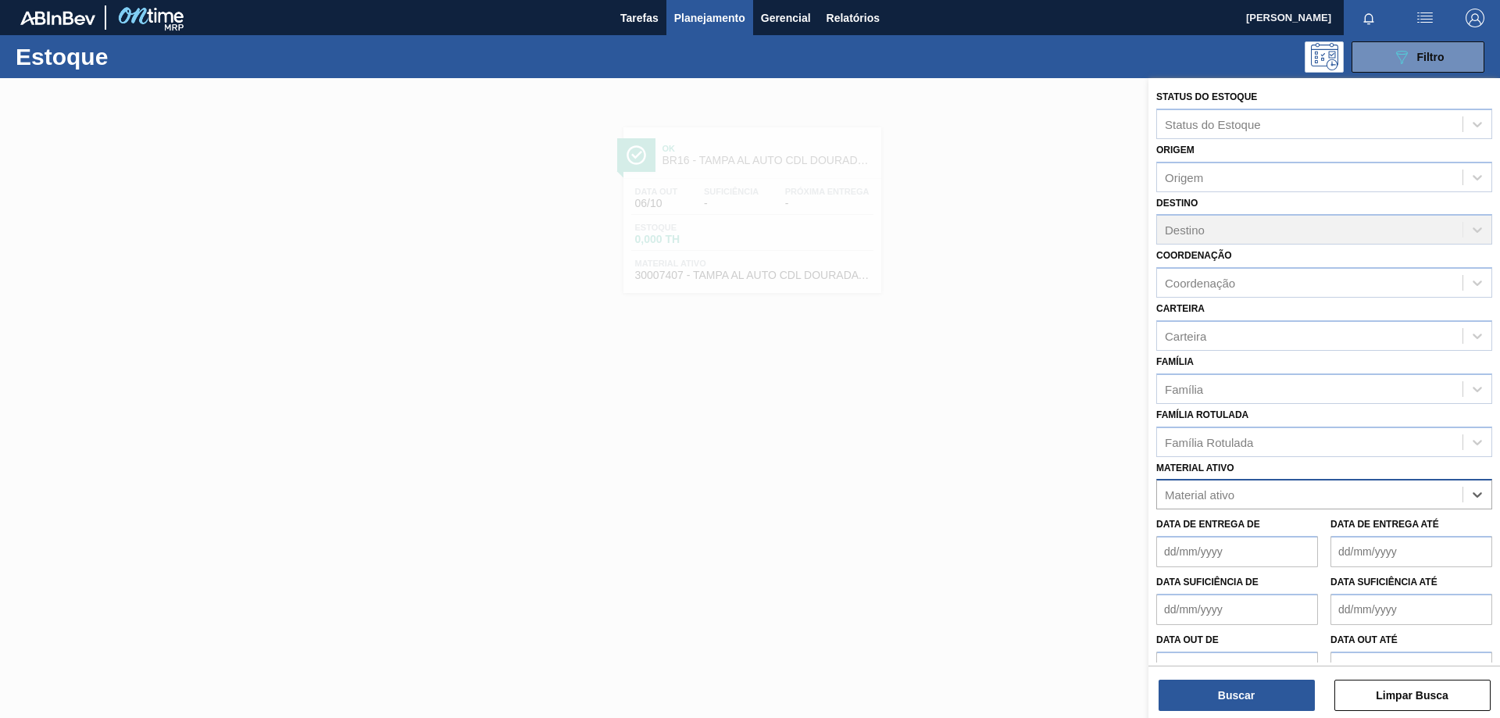
paste ativo "30017830"
type ativo "30017830"
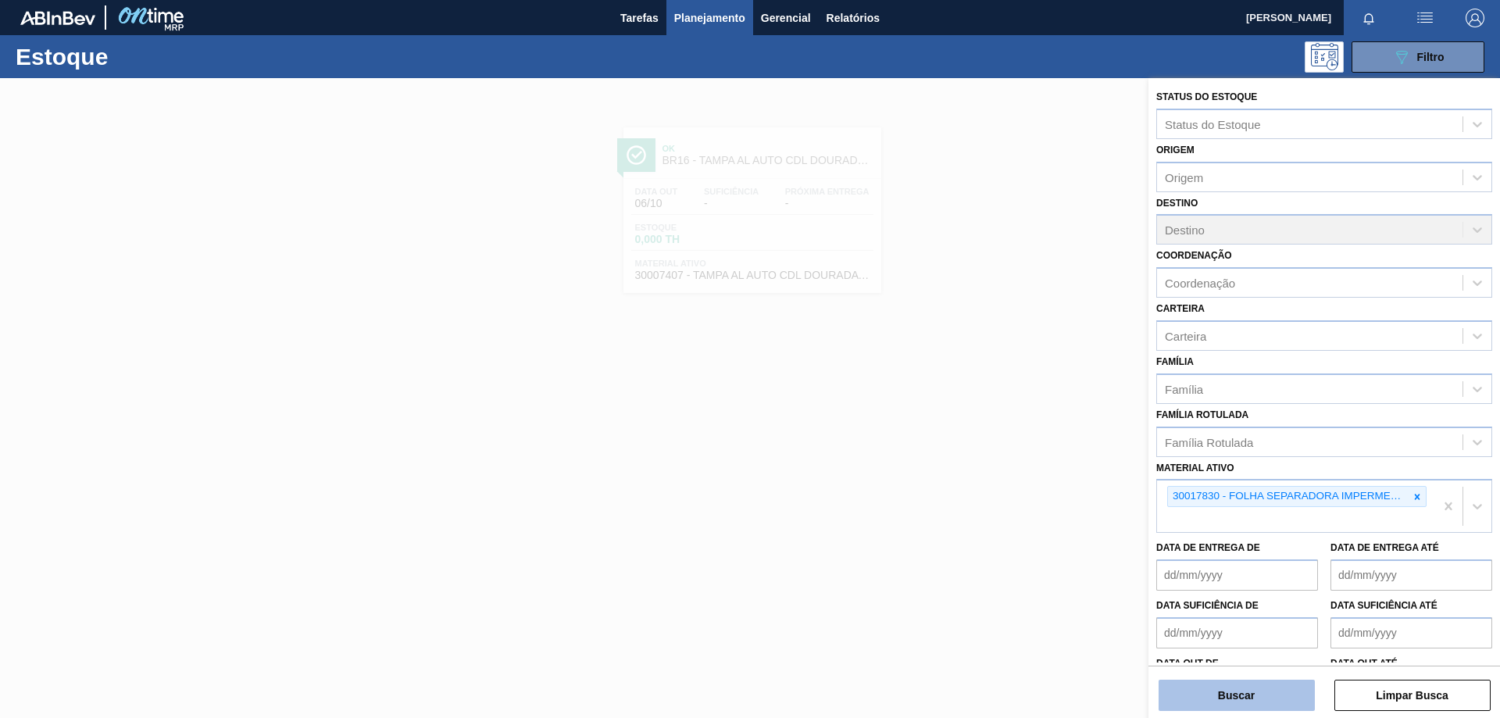
click at [1303, 699] on button "Buscar" at bounding box center [1237, 695] width 156 height 31
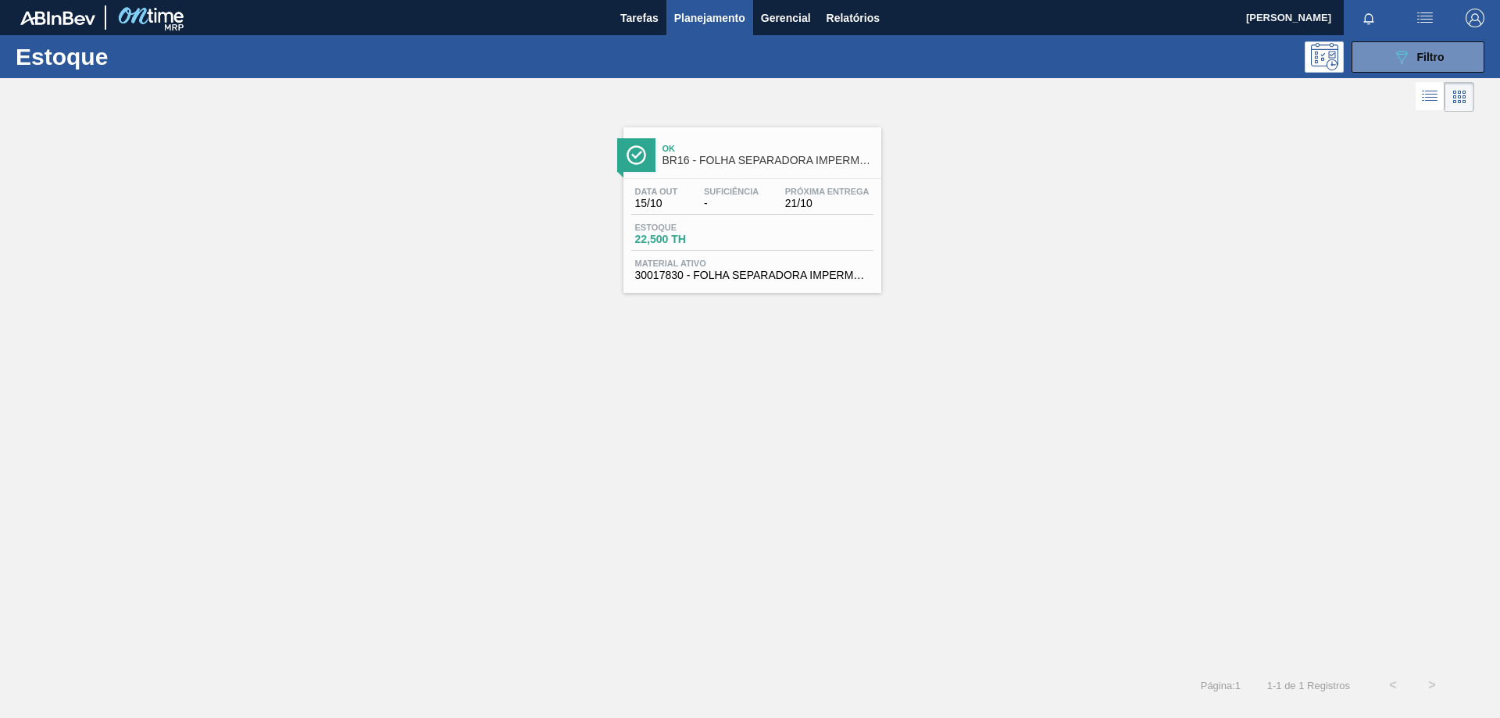
click at [726, 175] on div "Ok BR16 - FOLHA SEPARADORA IMPERMEAVEL Data out 15/10 Suficiência - Próxima Ent…" at bounding box center [753, 210] width 258 height 166
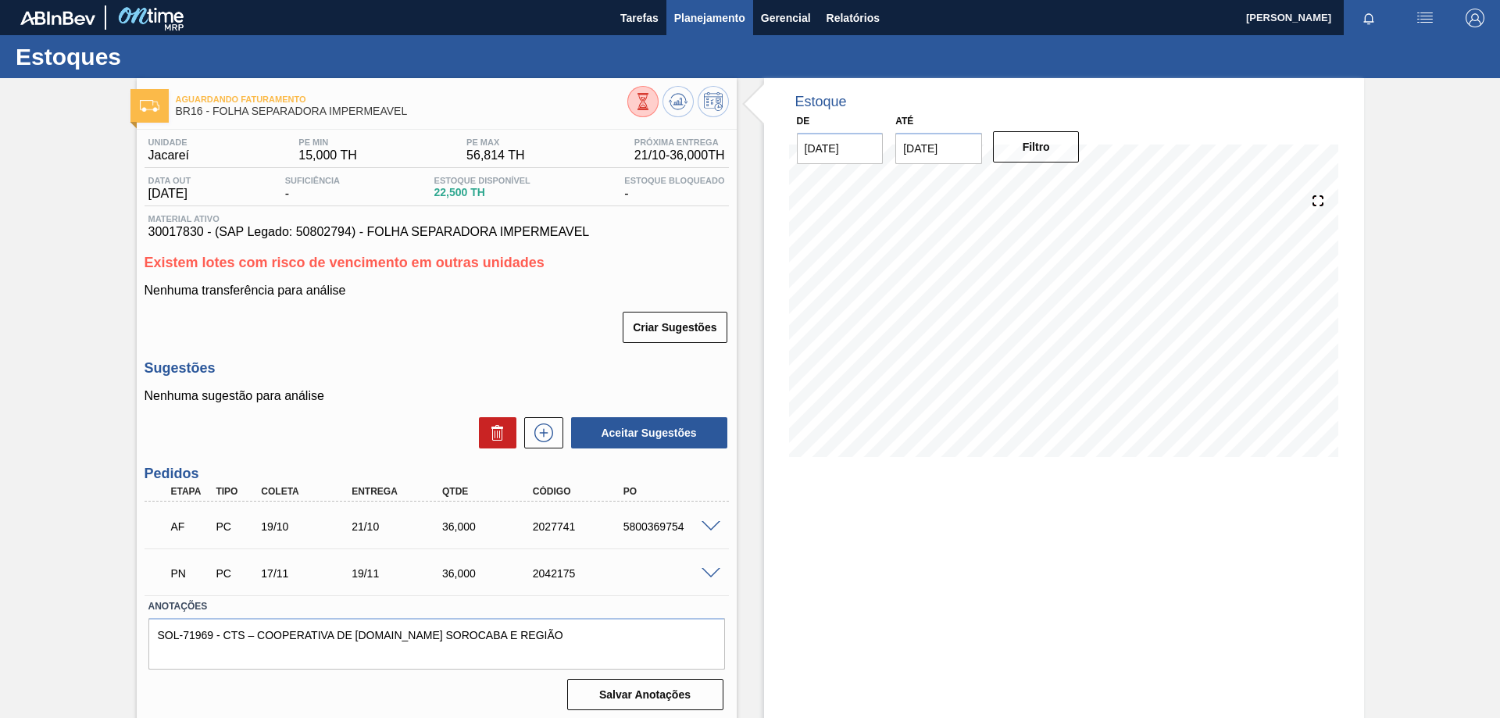
click at [705, 9] on span "Planejamento" at bounding box center [709, 18] width 71 height 19
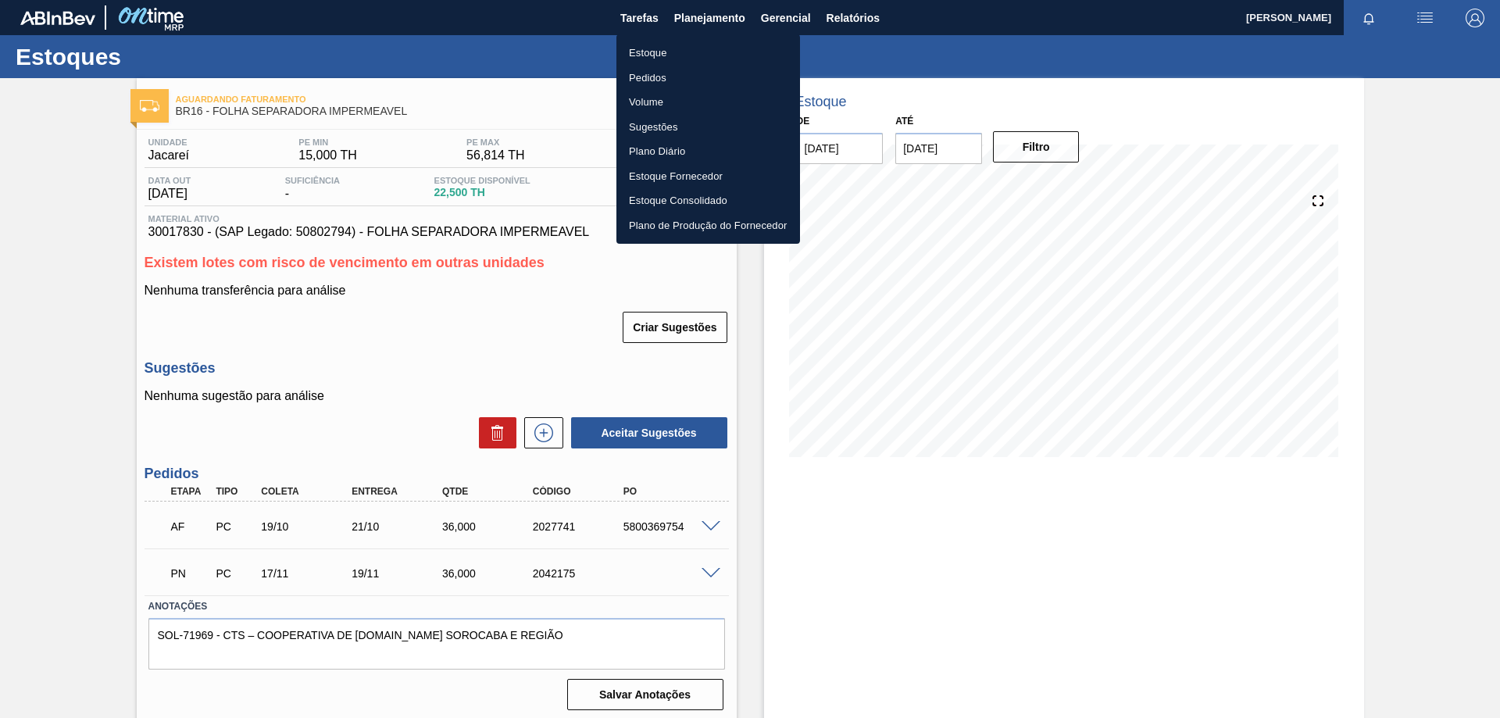
click at [660, 53] on li "Estoque" at bounding box center [709, 53] width 184 height 25
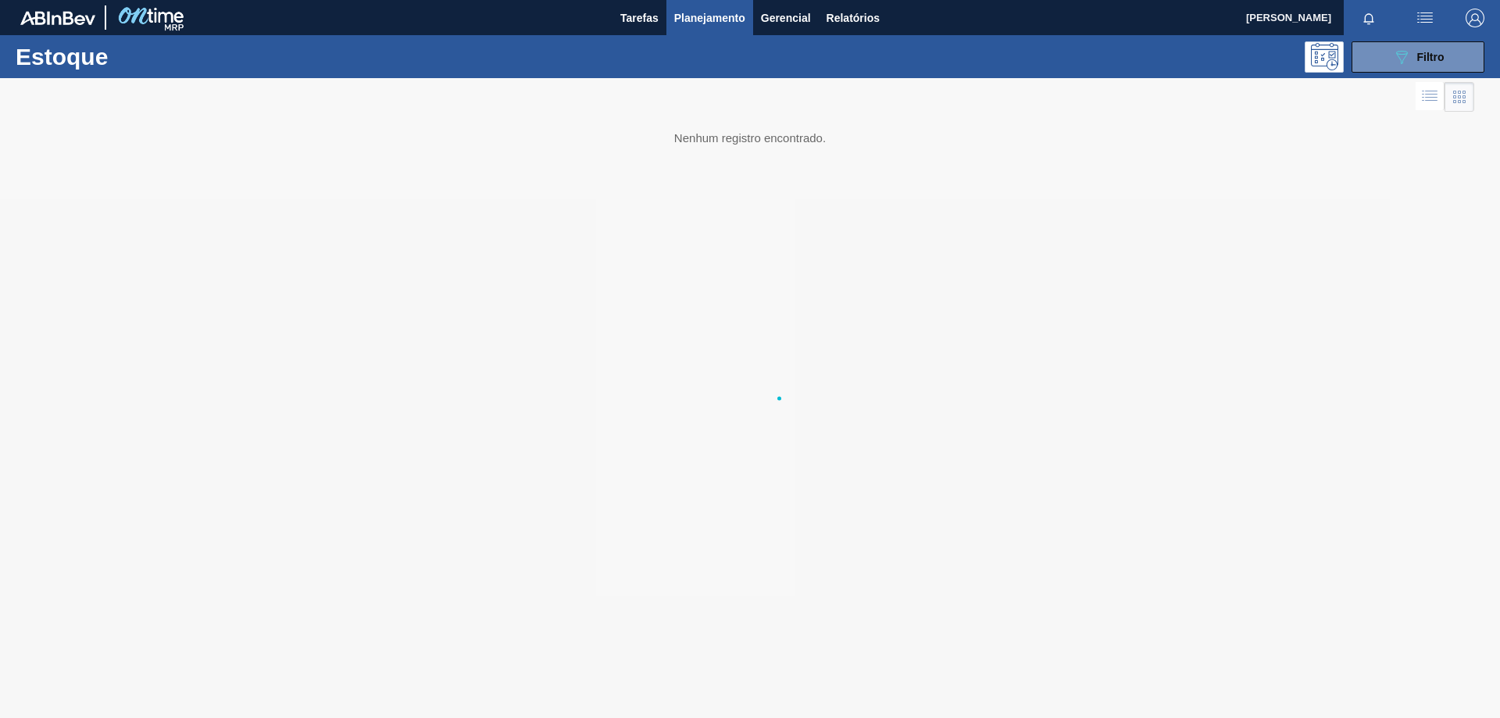
click at [660, 53] on li "Estoque" at bounding box center [708, 55] width 138 height 14
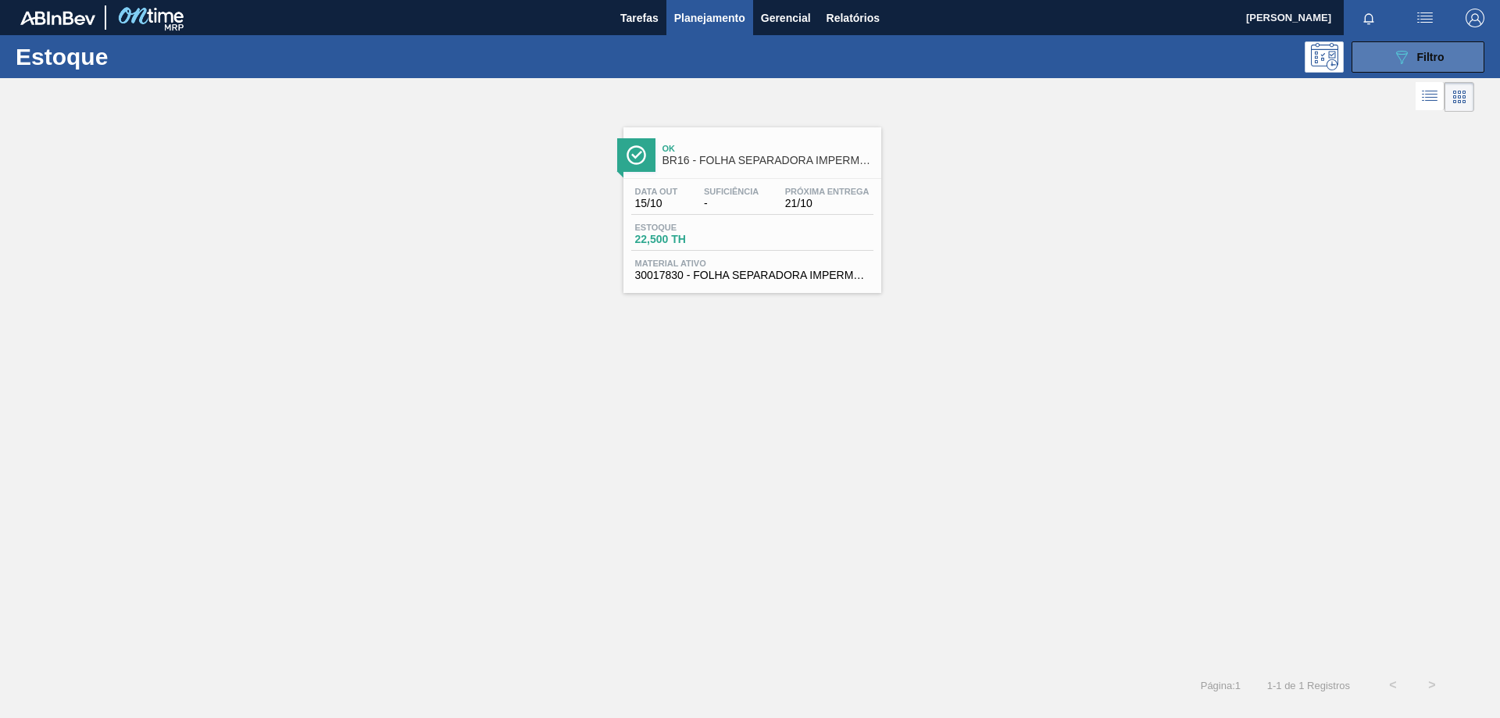
click at [1416, 58] on div "089F7B8B-B2A5-4AFE-B5C0-19BA573D28AC Filtro" at bounding box center [1418, 57] width 52 height 19
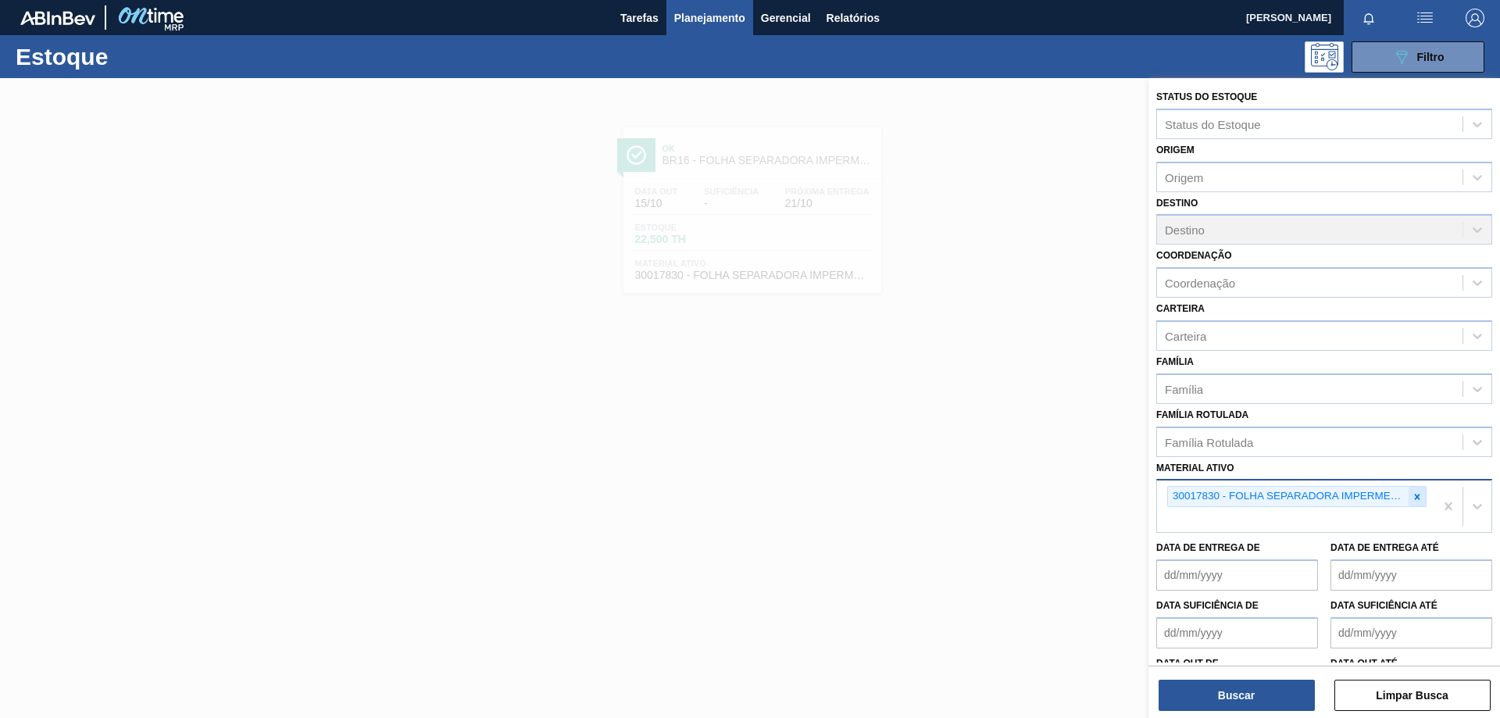
click at [1418, 495] on icon at bounding box center [1417, 497] width 11 height 11
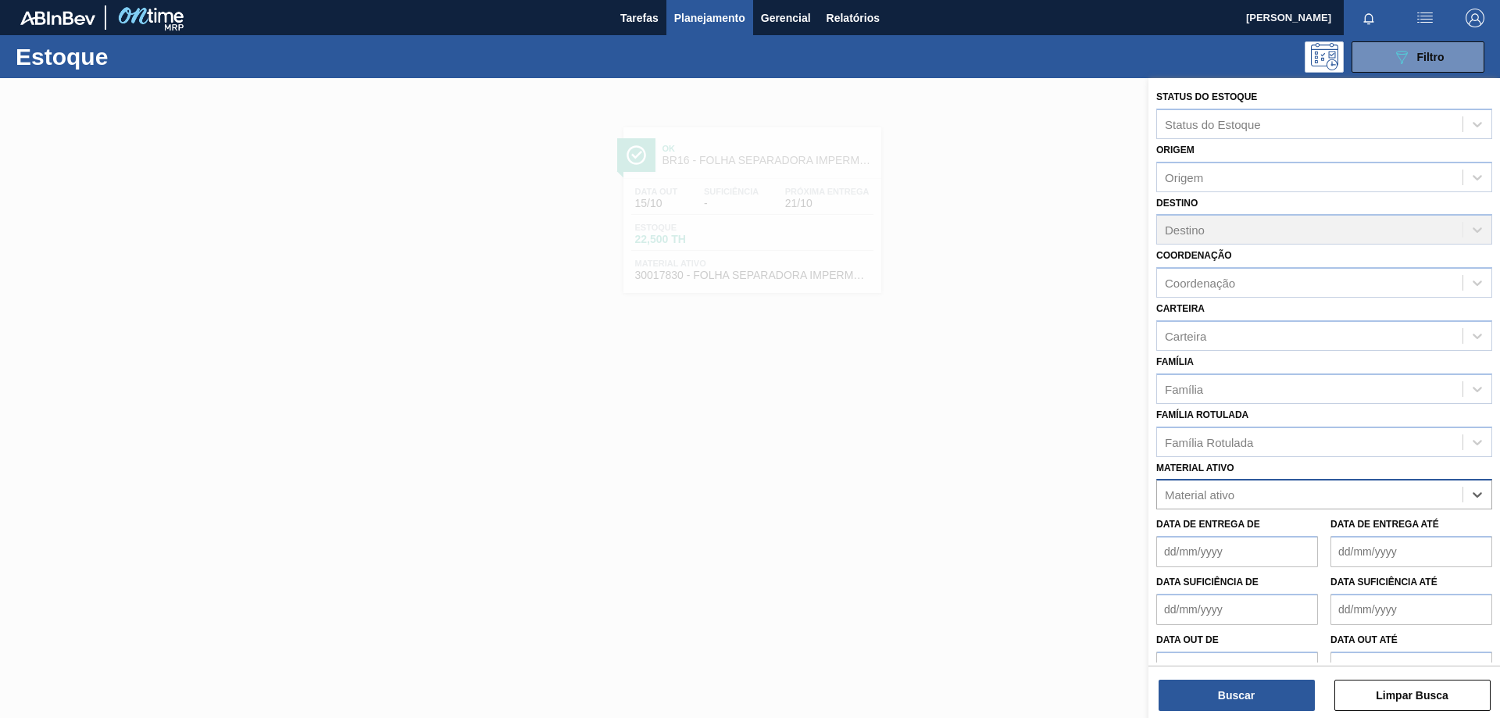
paste ativo "30003188"
type ativo "30003188"
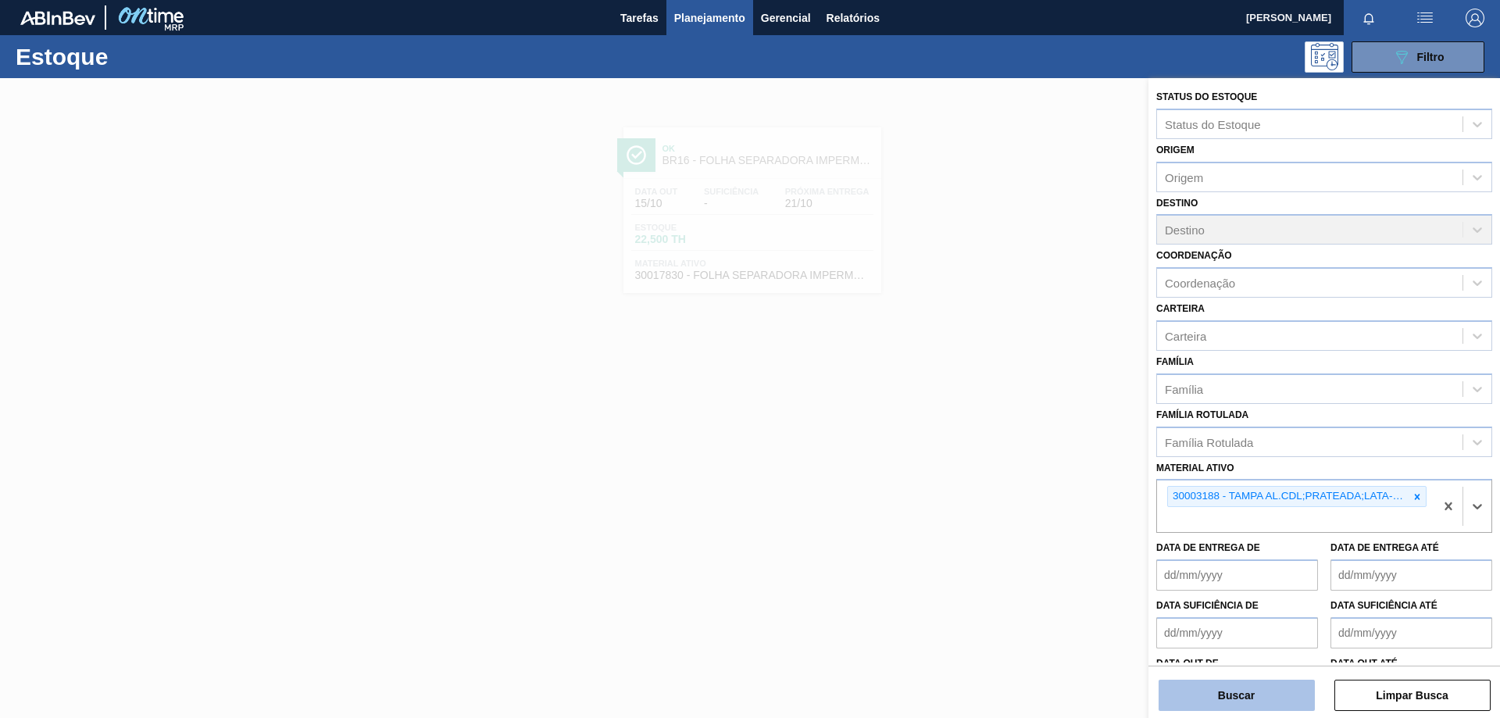
click at [1306, 699] on button "Buscar" at bounding box center [1237, 695] width 156 height 31
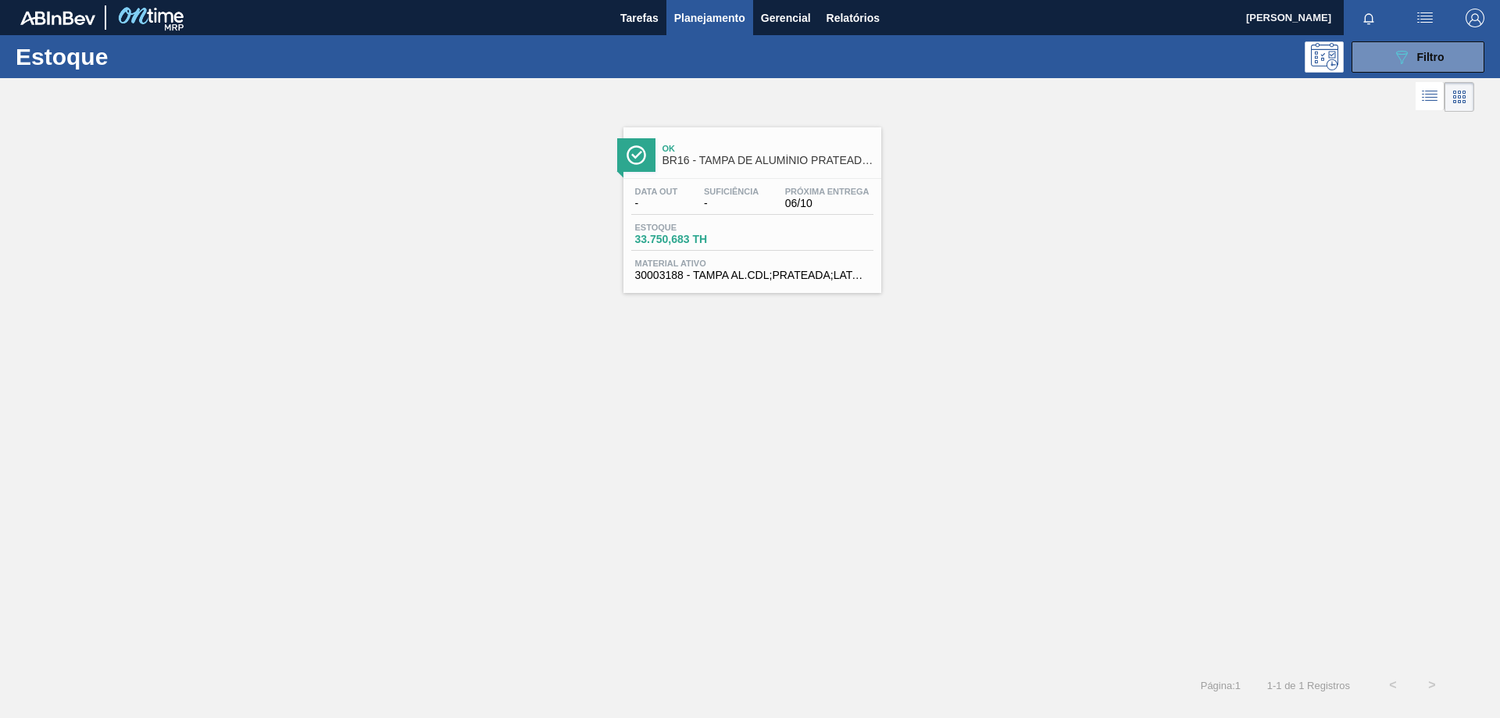
click at [841, 227] on div "Estoque 33.750,683 TH" at bounding box center [752, 237] width 242 height 28
